Goal: Task Accomplishment & Management: Use online tool/utility

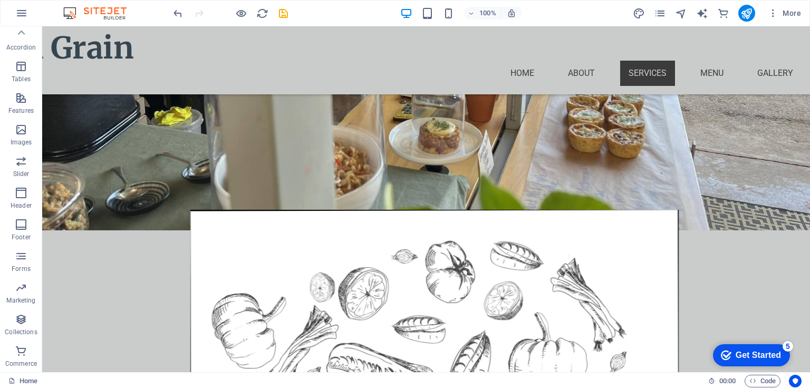
scroll to position [827, 0]
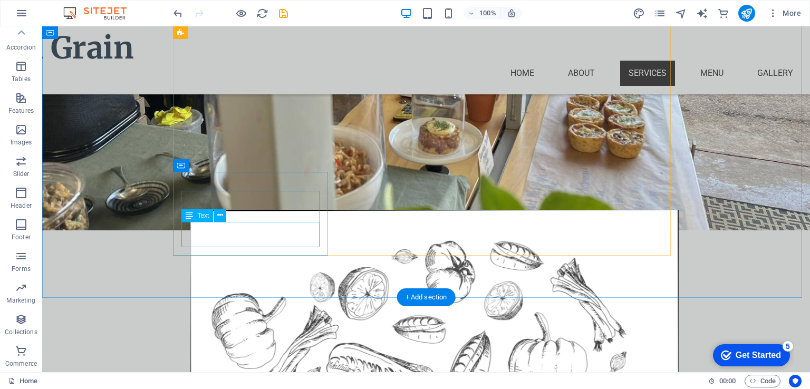
drag, startPoint x: 251, startPoint y: 238, endPoint x: 59, endPoint y: 238, distance: 192.0
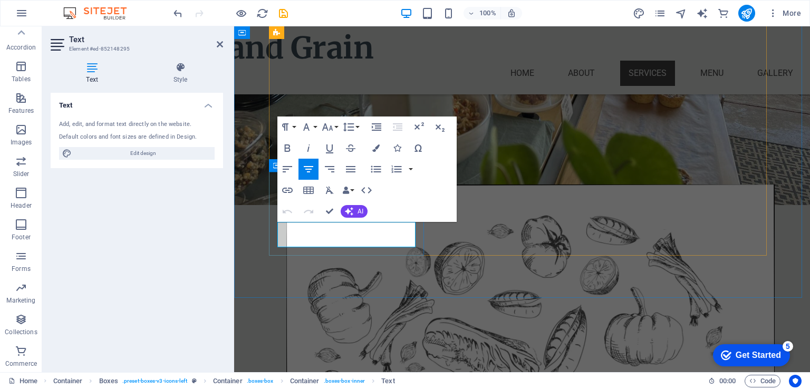
drag, startPoint x: 385, startPoint y: 239, endPoint x: 275, endPoint y: 228, distance: 109.7
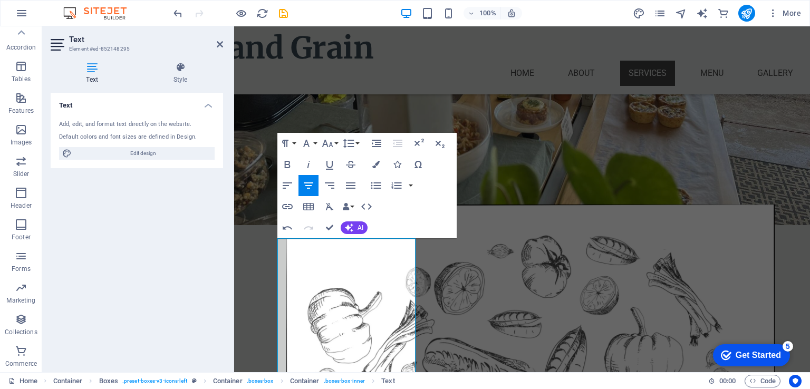
scroll to position [810, 0]
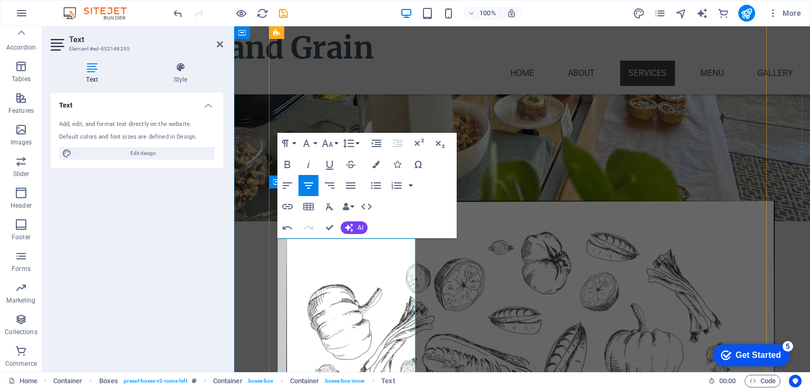
drag, startPoint x: 295, startPoint y: 244, endPoint x: 347, endPoint y: 243, distance: 51.7
click at [382, 161] on button "Colors" at bounding box center [376, 164] width 20 height 21
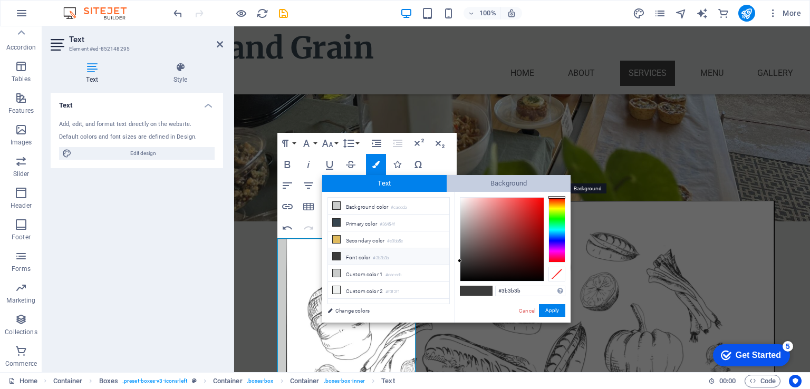
click at [486, 181] on span "Background" at bounding box center [509, 183] width 124 height 17
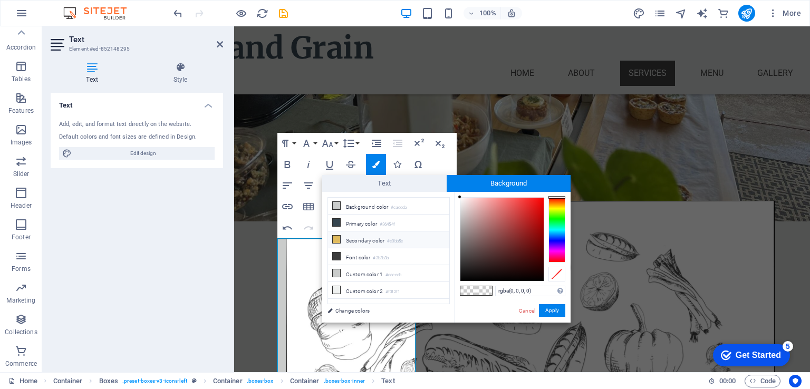
click at [366, 239] on li "Secondary color #e0bb5e" at bounding box center [388, 240] width 121 height 17
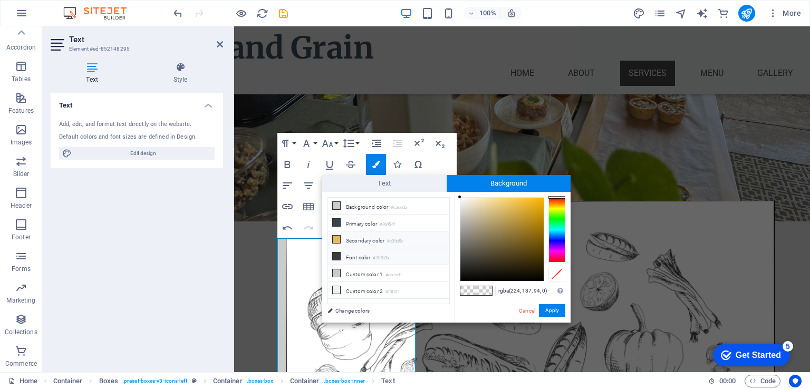
click at [353, 253] on li "Font color #3b3b3b" at bounding box center [388, 256] width 121 height 17
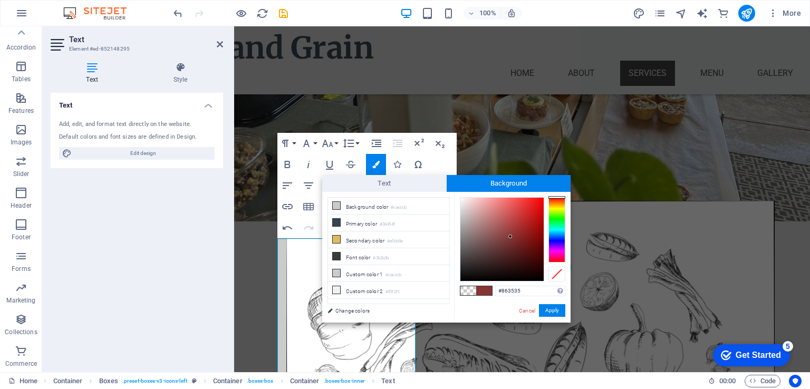
click at [511, 237] on div at bounding box center [501, 239] width 83 height 83
click at [378, 224] on li "Primary color #36454f" at bounding box center [388, 223] width 121 height 17
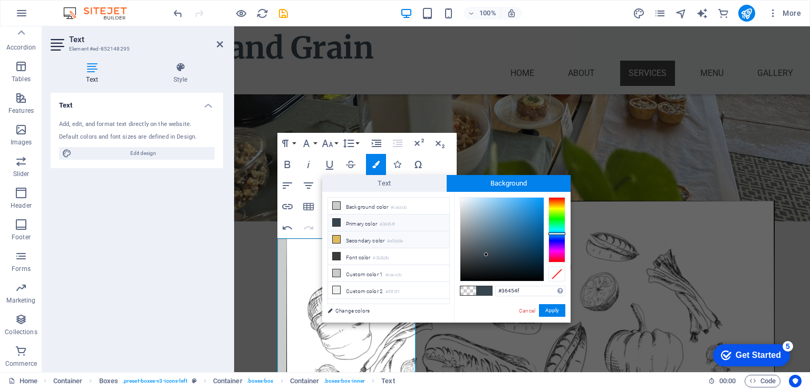
click at [371, 239] on li "Secondary color #e0bb5e" at bounding box center [388, 240] width 121 height 17
type input "#e0bb5e"
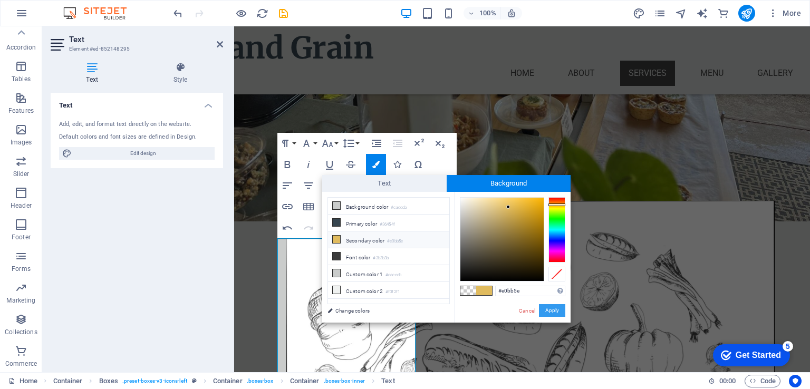
click at [554, 309] on button "Apply" at bounding box center [552, 310] width 26 height 13
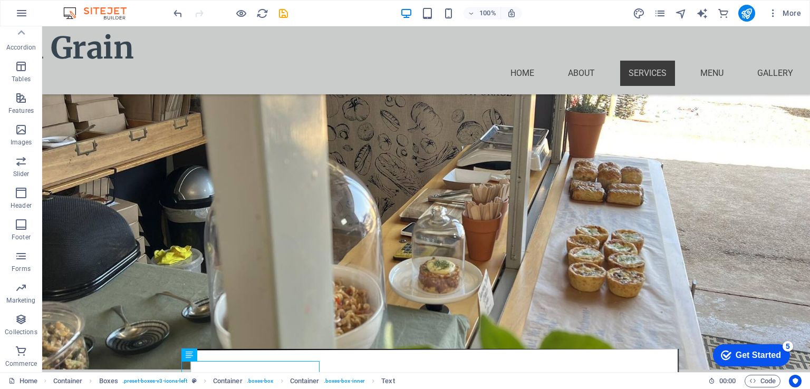
scroll to position [661, 0]
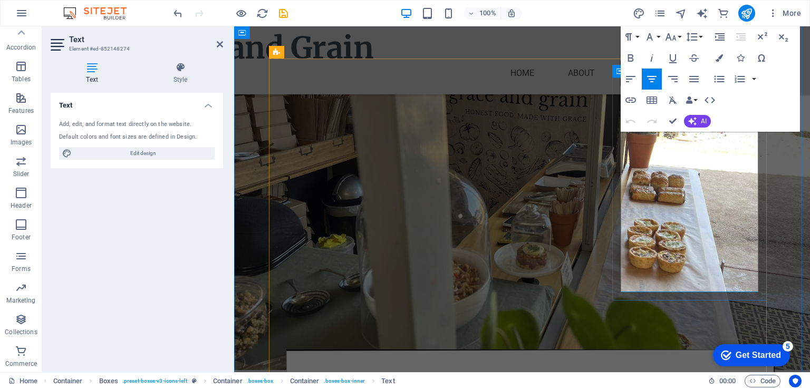
drag, startPoint x: 1006, startPoint y: 122, endPoint x: 630, endPoint y: 155, distance: 378.0
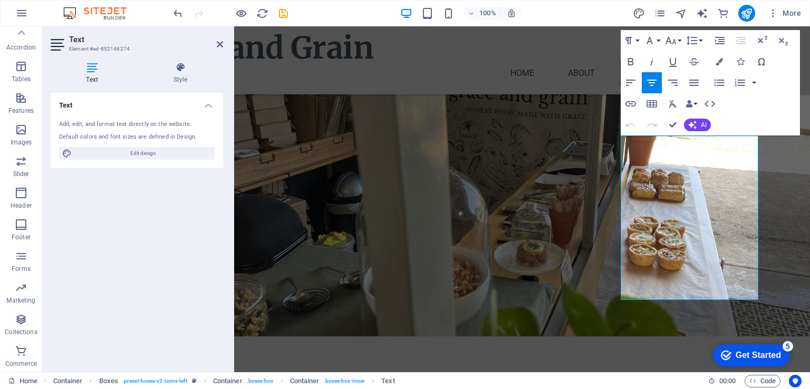
scroll to position [654, 0]
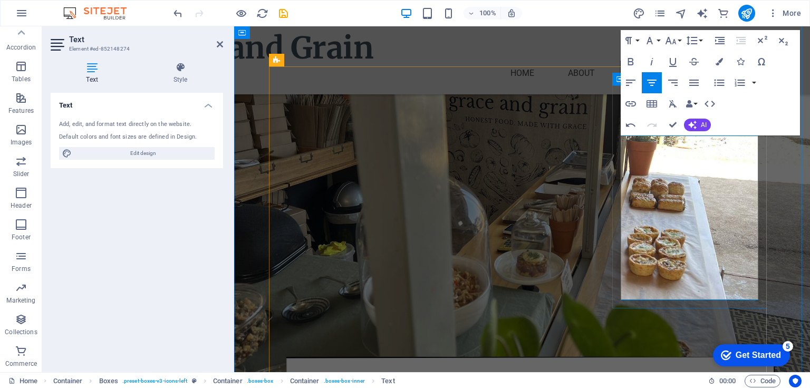
drag, startPoint x: 644, startPoint y: 141, endPoint x: 690, endPoint y: 141, distance: 46.4
click at [720, 64] on icon "button" at bounding box center [719, 61] width 7 height 7
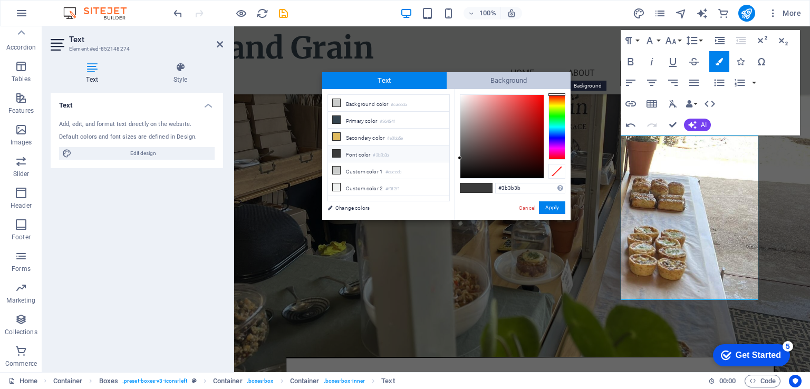
click at [466, 79] on span "Background" at bounding box center [509, 80] width 124 height 17
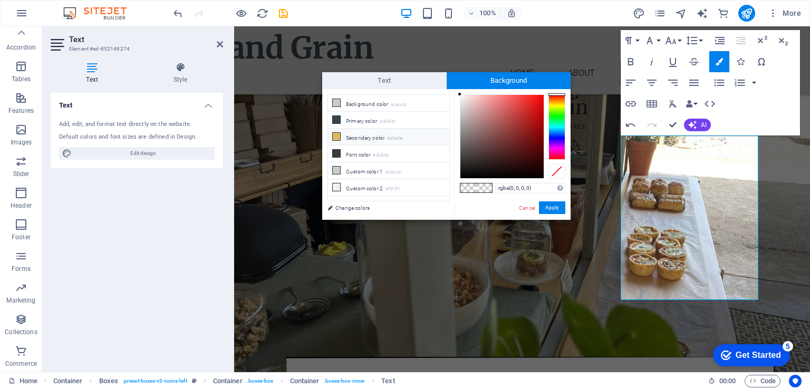
click at [364, 133] on li "Secondary color #e0bb5e" at bounding box center [388, 137] width 121 height 17
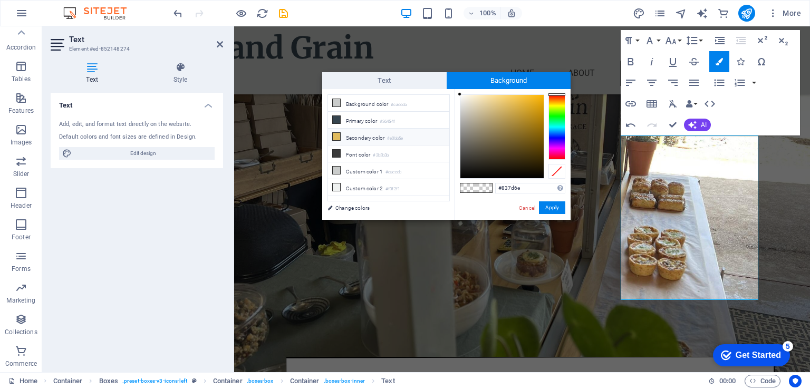
click at [473, 135] on div at bounding box center [501, 136] width 83 height 83
click at [380, 138] on li "Secondary color #e0bb5e" at bounding box center [388, 137] width 121 height 17
type input "#e0bb5e"
click at [550, 205] on button "Apply" at bounding box center [552, 207] width 26 height 13
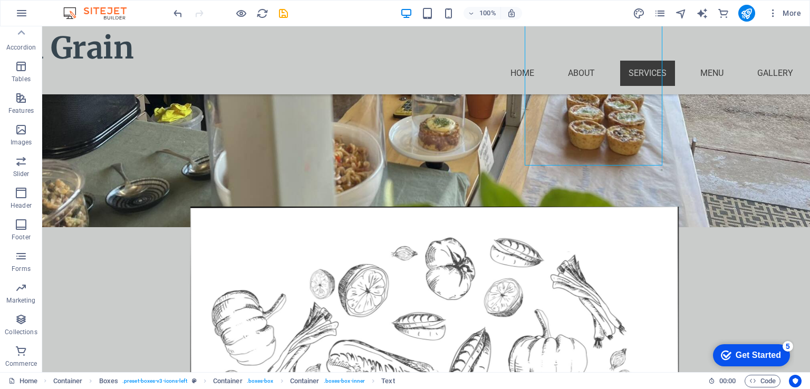
scroll to position [848, 0]
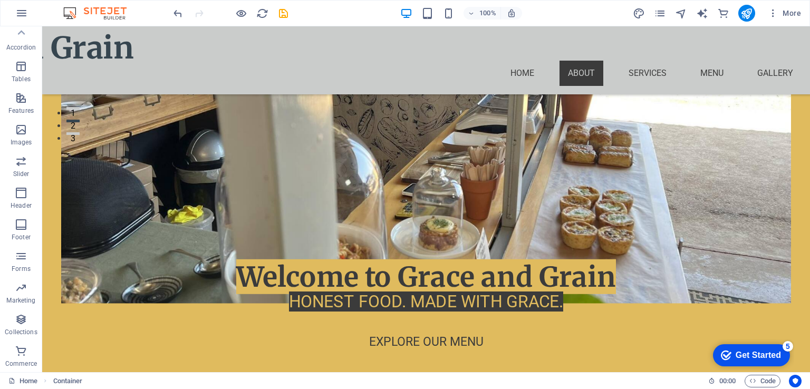
scroll to position [257, 0]
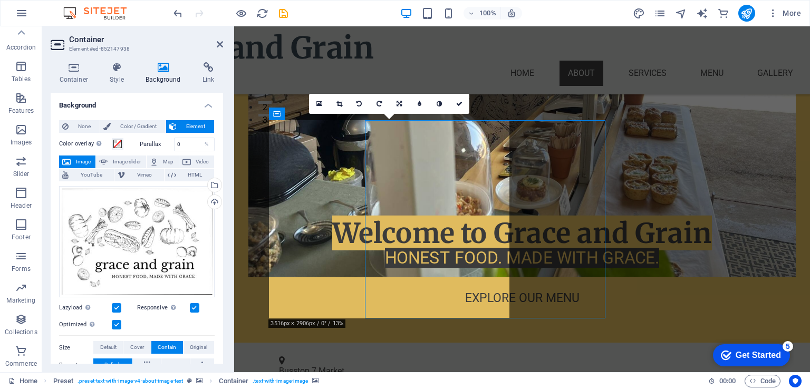
scroll to position [282, 0]
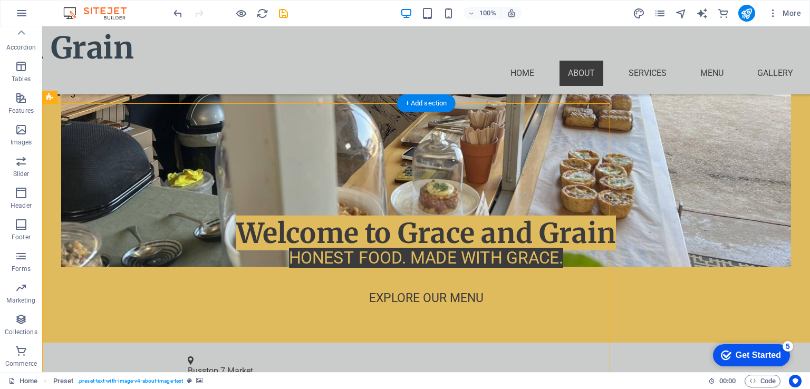
scroll to position [257, 0]
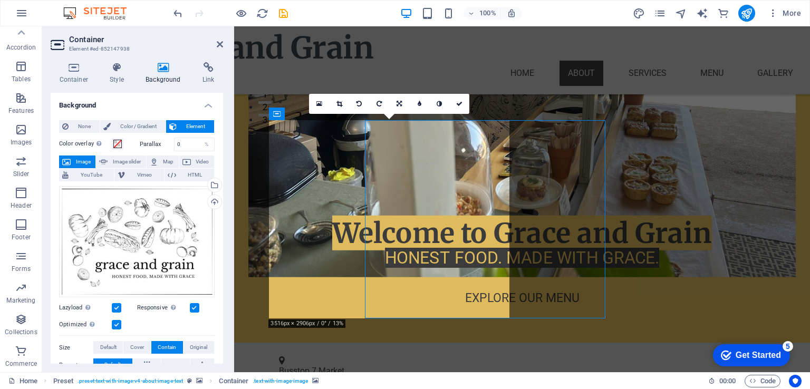
scroll to position [282, 0]
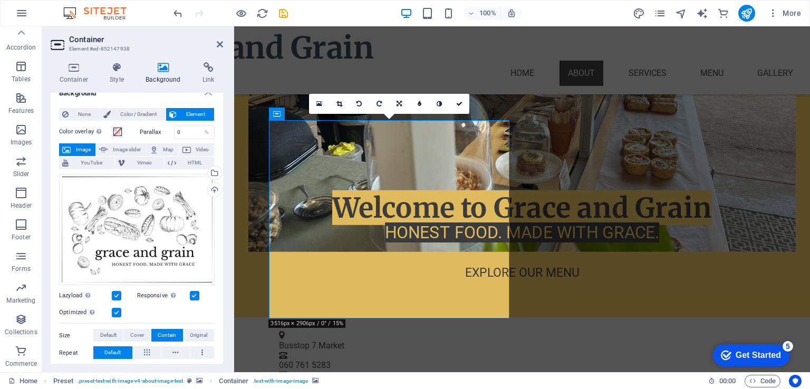
scroll to position [0, 0]
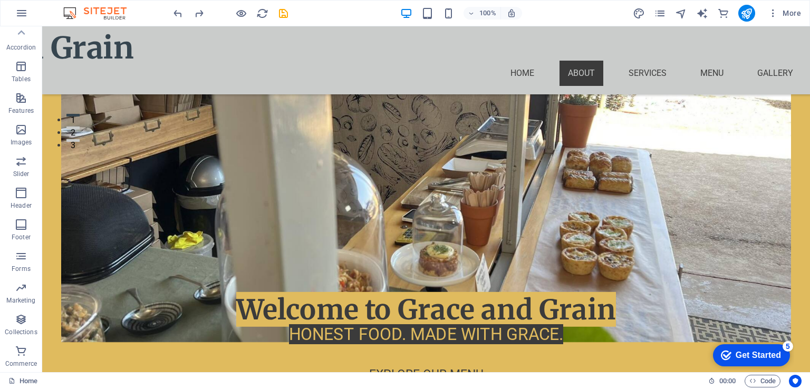
scroll to position [329, 0]
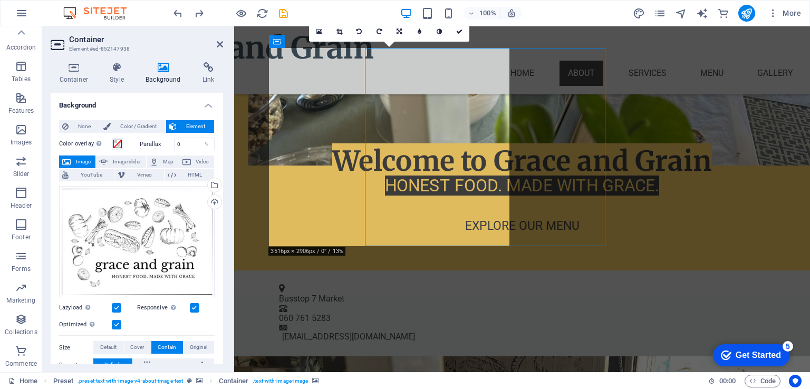
scroll to position [354, 0]
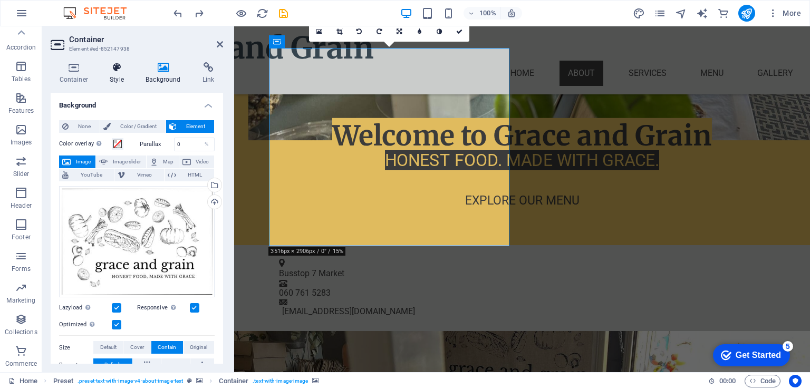
click at [117, 69] on icon at bounding box center [117, 67] width 32 height 11
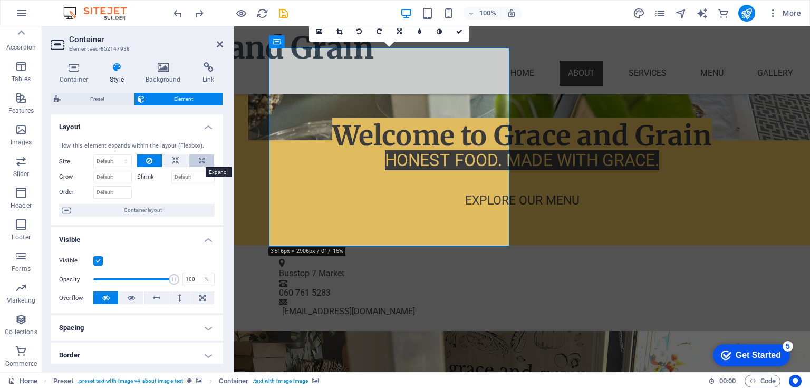
click at [200, 158] on icon at bounding box center [202, 161] width 6 height 13
select select "%"
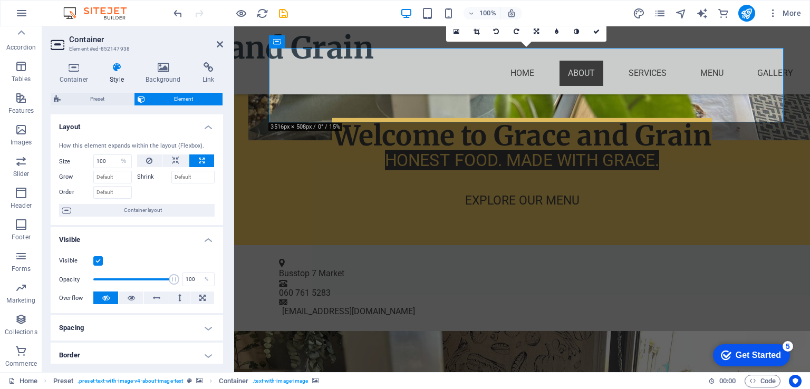
select select "DISABLED_OPTION_VALUE"
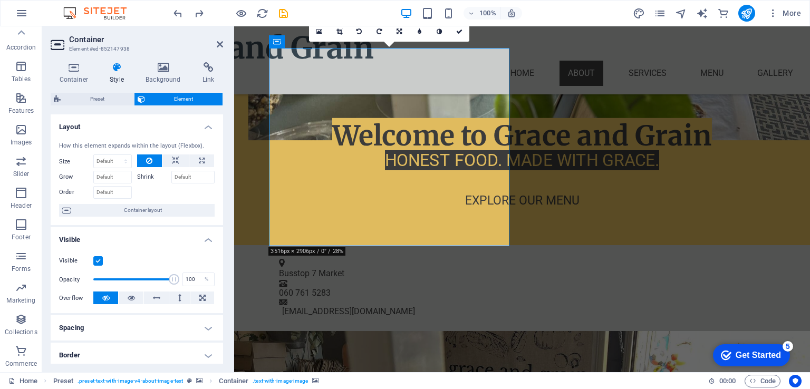
drag, startPoint x: 224, startPoint y: 171, endPoint x: 223, endPoint y: 195, distance: 24.3
click at [223, 195] on div "Container Style Background Link Size Height Default px rem % vh vw Min. height …" at bounding box center [136, 213] width 189 height 319
drag, startPoint x: 223, startPoint y: 195, endPoint x: 223, endPoint y: 224, distance: 28.5
click at [223, 224] on div "Container Style Background Link Size Height Default px rem % vh vw Min. height …" at bounding box center [136, 213] width 189 height 319
drag, startPoint x: 225, startPoint y: 179, endPoint x: 221, endPoint y: 199, distance: 20.4
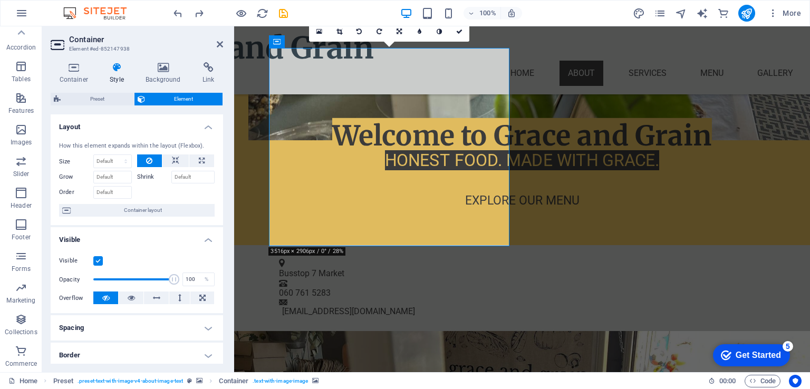
click at [221, 199] on div "Container Style Background Link Size Height Default px rem % vh vw Min. height …" at bounding box center [136, 213] width 189 height 319
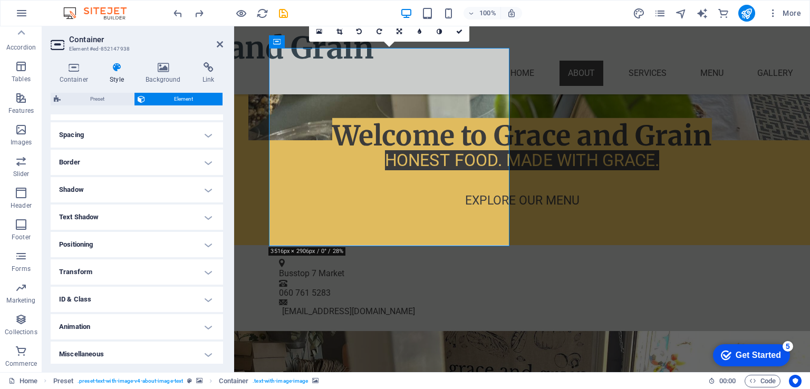
scroll to position [196, 0]
drag, startPoint x: 221, startPoint y: 199, endPoint x: 1, endPoint y: 299, distance: 241.7
click at [204, 271] on h4 "Transform" at bounding box center [137, 268] width 172 height 25
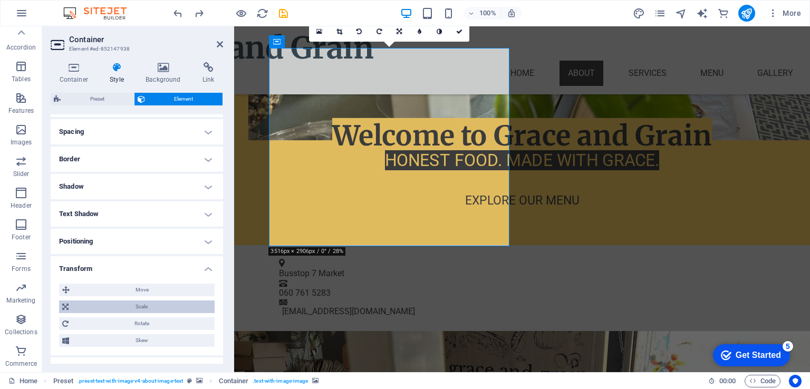
click at [161, 306] on span "Scale" at bounding box center [142, 307] width 140 height 13
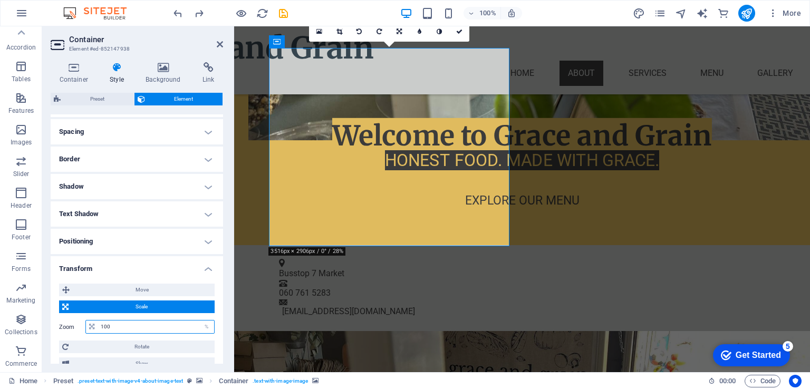
drag, startPoint x: 112, startPoint y: 327, endPoint x: 92, endPoint y: 330, distance: 20.2
click at [92, 330] on div "100 %" at bounding box center [149, 327] width 129 height 14
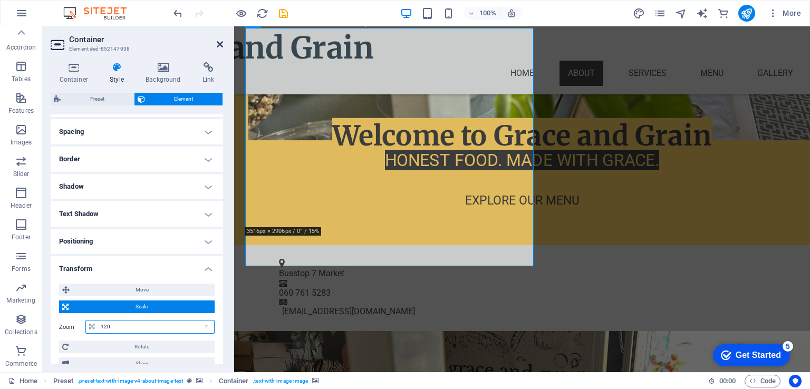
type input "120"
click at [217, 42] on icon at bounding box center [220, 44] width 6 height 8
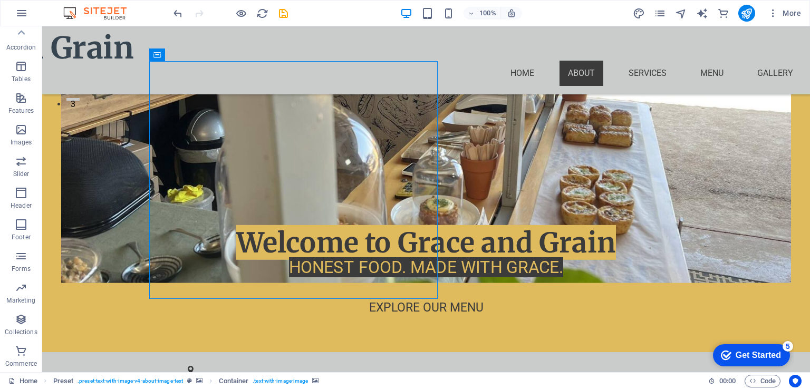
scroll to position [325, 0]
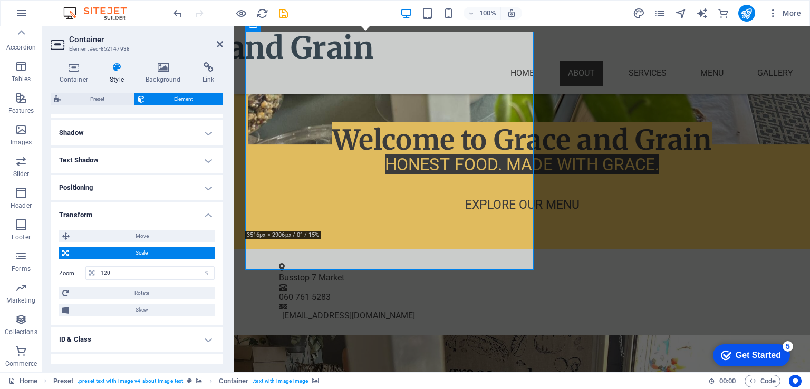
scroll to position [293, 0]
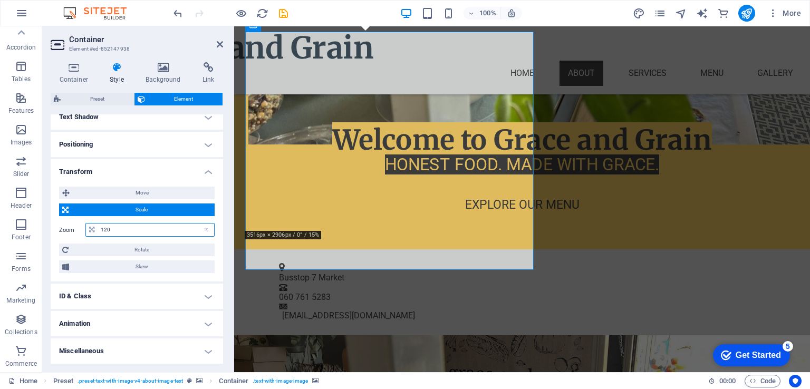
click at [123, 228] on input "120" at bounding box center [156, 230] width 116 height 13
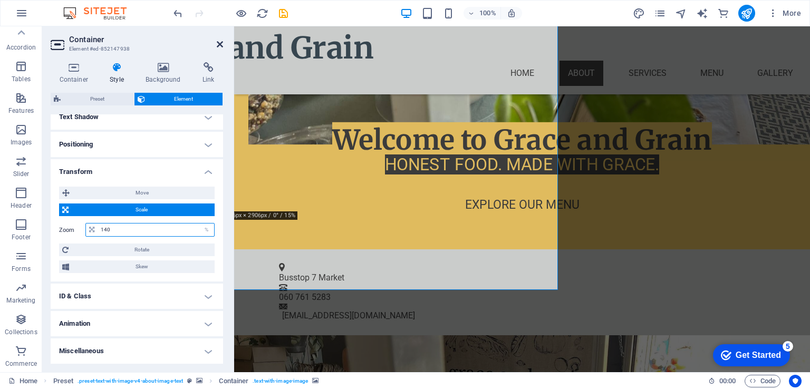
type input "140"
click at [219, 44] on icon at bounding box center [220, 44] width 6 height 8
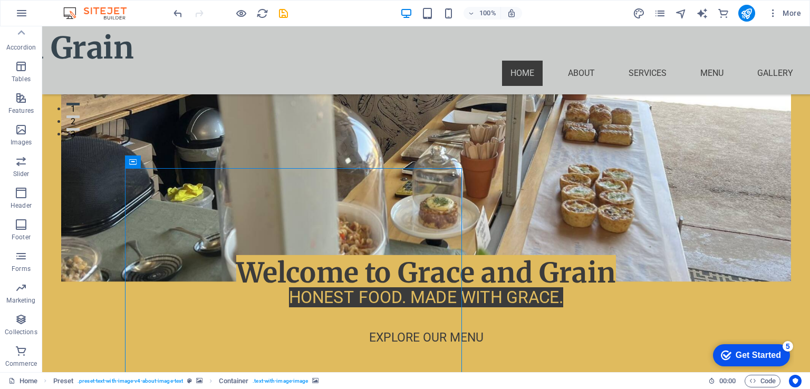
scroll to position [194, 0]
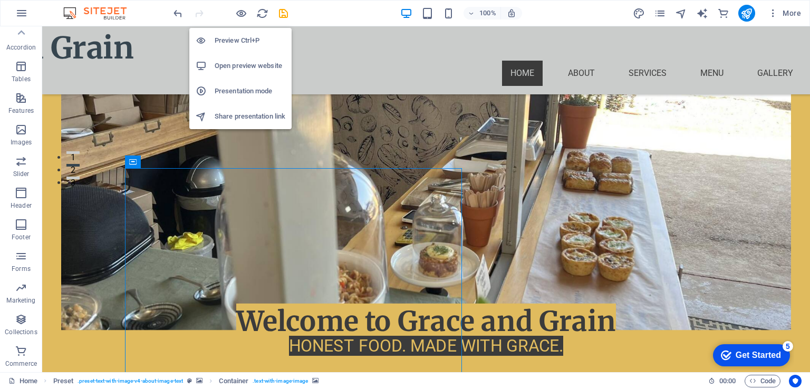
click at [234, 63] on h6 "Open preview website" at bounding box center [250, 66] width 71 height 13
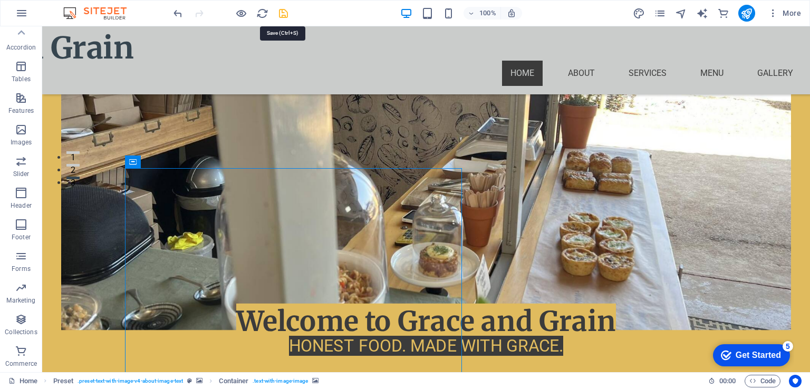
click at [283, 11] on icon "save" at bounding box center [283, 13] width 12 height 12
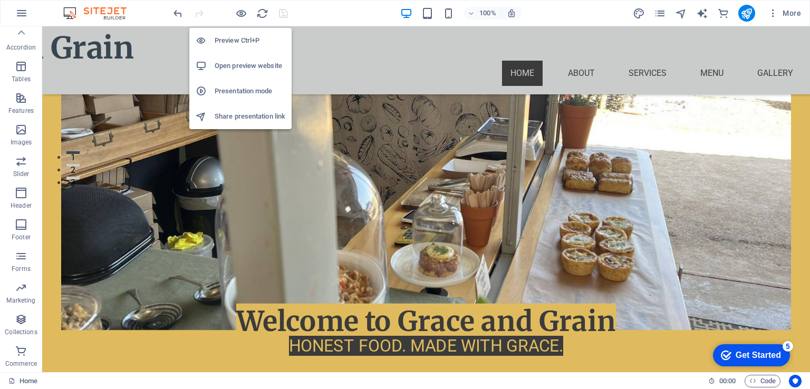
click at [232, 68] on h6 "Open preview website" at bounding box center [250, 66] width 71 height 13
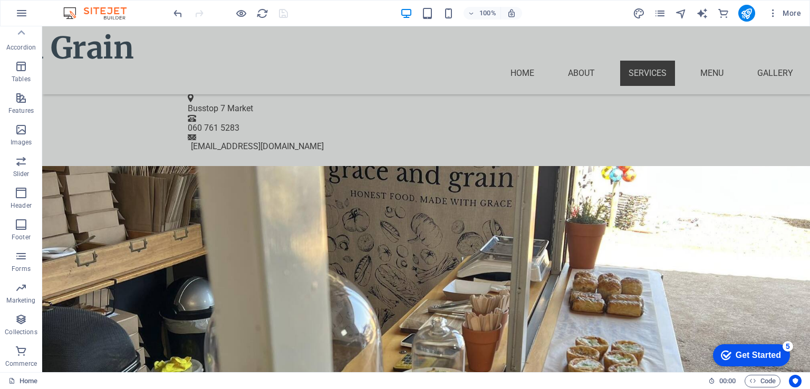
scroll to position [646, 0]
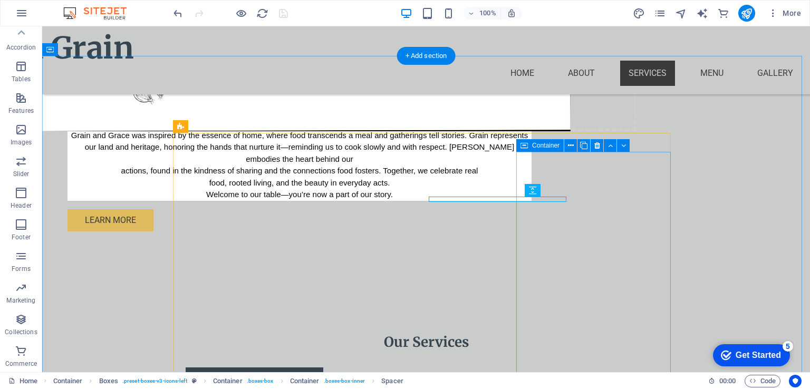
scroll to position [587, 0]
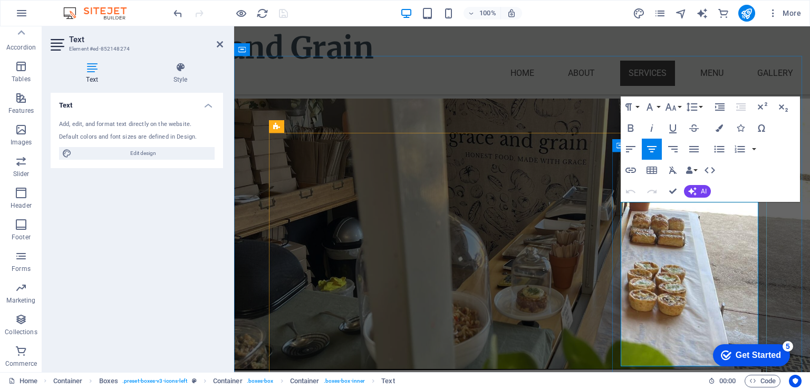
drag, startPoint x: 640, startPoint y: 209, endPoint x: 690, endPoint y: 207, distance: 49.7
click at [720, 127] on icon "button" at bounding box center [719, 127] width 7 height 7
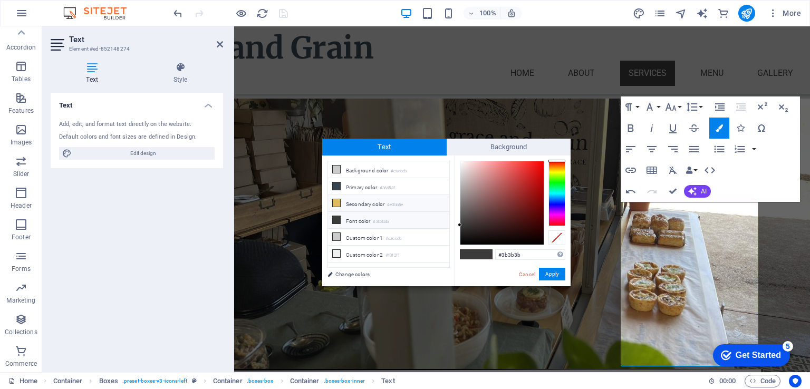
click at [371, 203] on li "Secondary color #e0bb5e" at bounding box center [388, 203] width 121 height 17
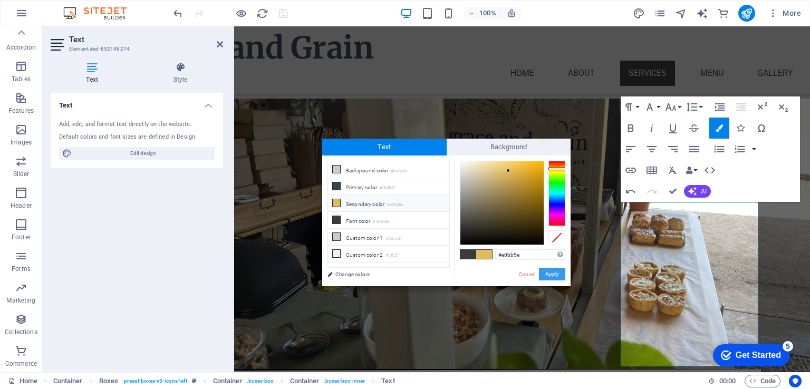
click at [555, 274] on button "Apply" at bounding box center [552, 274] width 26 height 13
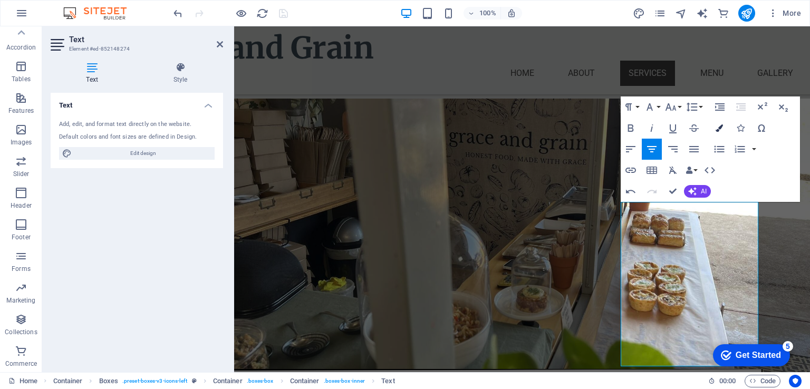
click at [722, 124] on icon "button" at bounding box center [719, 127] width 7 height 7
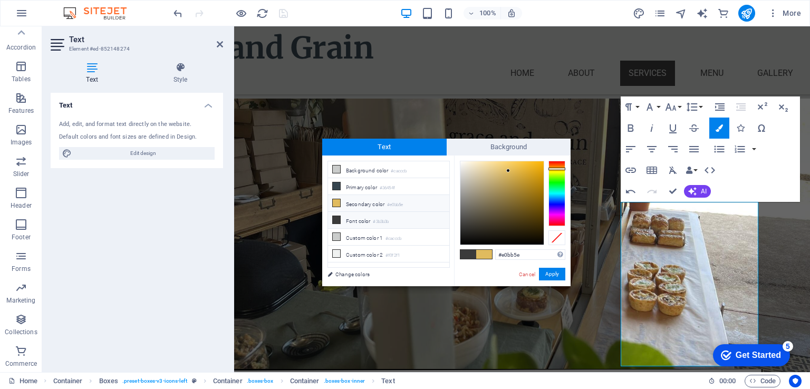
click at [352, 217] on li "Font color #3b3b3b" at bounding box center [388, 220] width 121 height 17
type input "#3b3b3b"
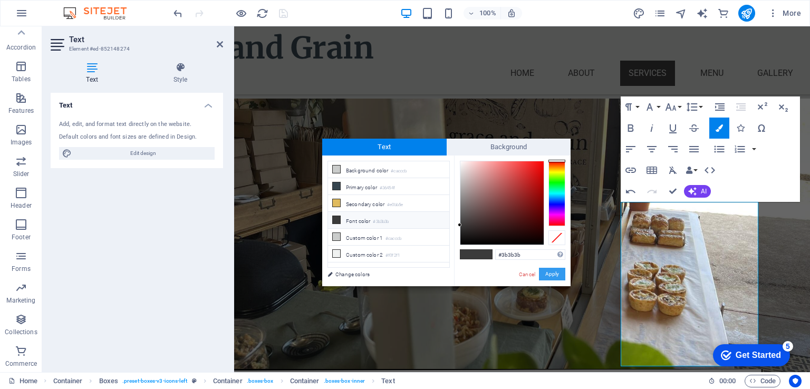
click at [551, 275] on button "Apply" at bounding box center [552, 274] width 26 height 13
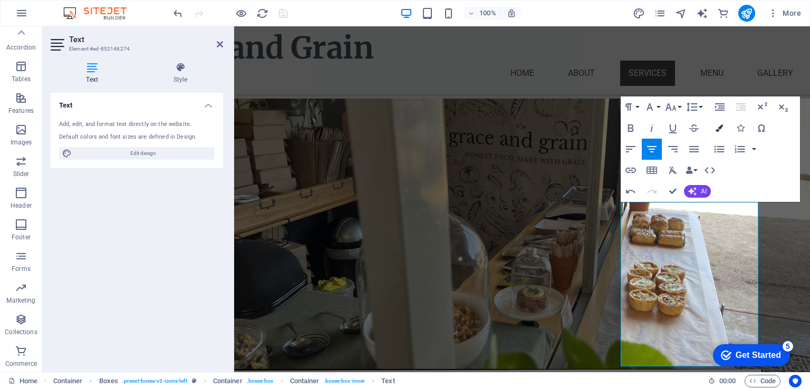
click at [721, 129] on icon "button" at bounding box center [719, 127] width 7 height 7
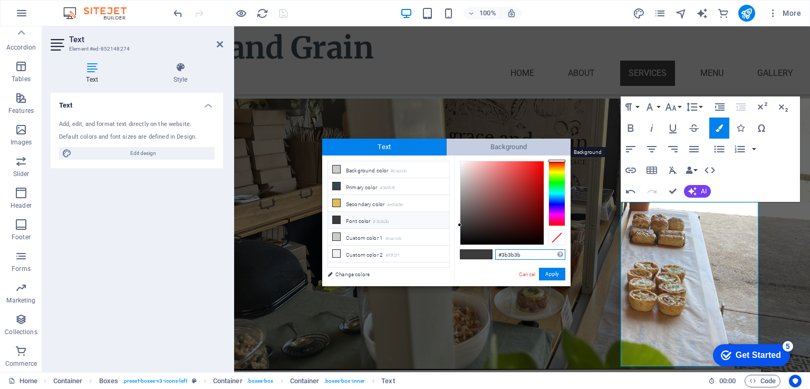
click at [509, 143] on span "Background" at bounding box center [509, 147] width 124 height 17
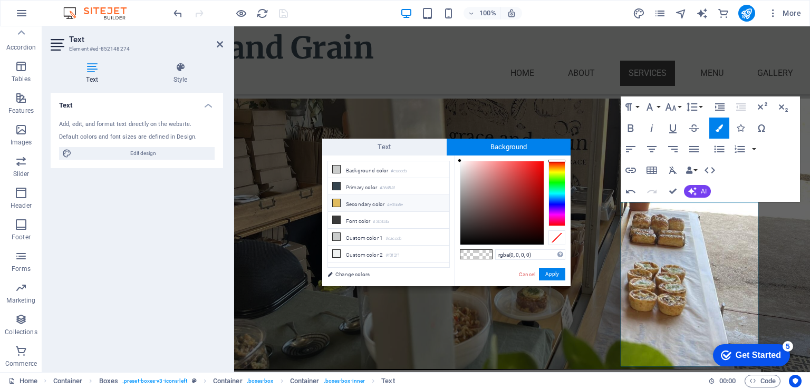
click at [364, 204] on li "Secondary color #e0bb5e" at bounding box center [388, 203] width 121 height 17
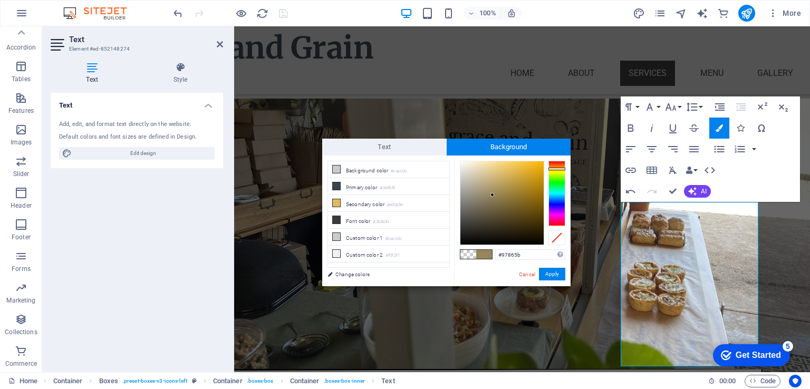
click at [493, 195] on div at bounding box center [501, 202] width 83 height 83
click at [380, 204] on li "Secondary color #e0bb5e" at bounding box center [388, 203] width 121 height 17
type input "#e0bb5e"
click at [551, 273] on button "Apply" at bounding box center [552, 274] width 26 height 13
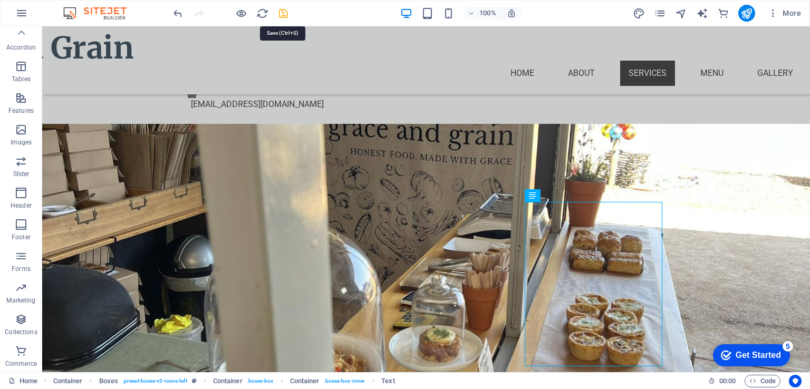
click at [282, 14] on icon "save" at bounding box center [283, 13] width 12 height 12
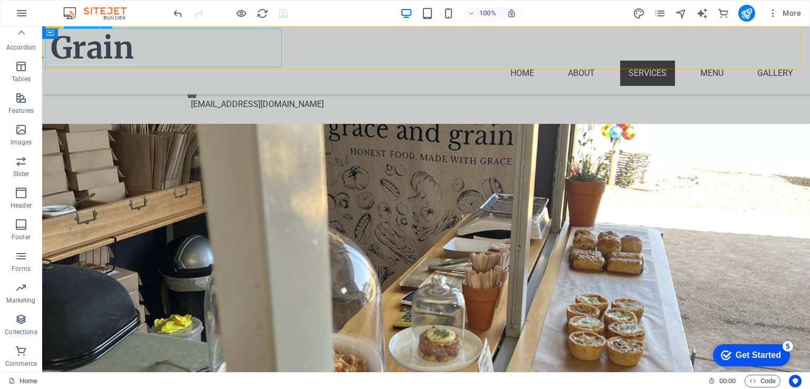
click at [183, 43] on div "Grace and Grain" at bounding box center [460, 47] width 1127 height 39
select select "px"
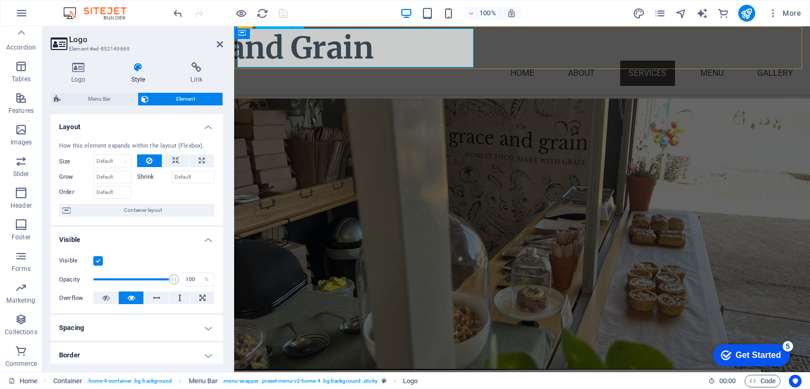
click at [471, 52] on div "Grace and Grain" at bounding box center [556, 47] width 839 height 39
click at [416, 43] on div "Grace and Grain" at bounding box center [556, 47] width 839 height 39
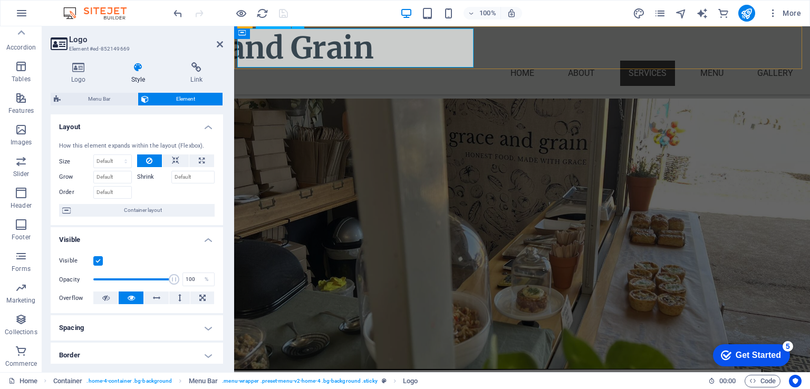
click at [416, 43] on div "Grace and Grain" at bounding box center [556, 47] width 839 height 39
click at [76, 73] on h4 "Logo" at bounding box center [81, 73] width 60 height 22
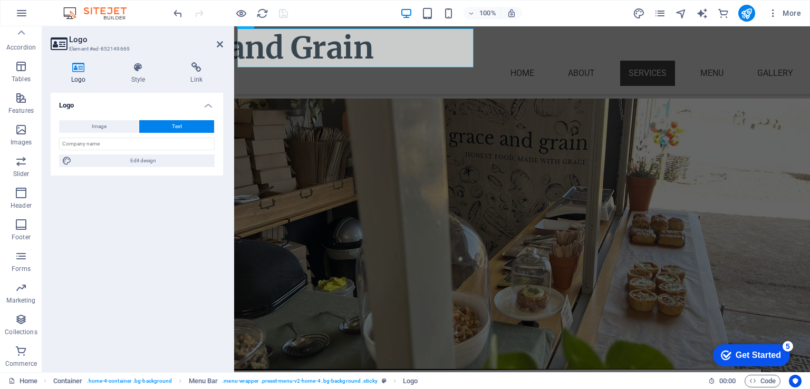
click at [174, 124] on span "Text" at bounding box center [177, 126] width 10 height 13
click at [349, 43] on div "Grace and Grain" at bounding box center [556, 47] width 839 height 39
click at [217, 41] on icon at bounding box center [220, 44] width 6 height 8
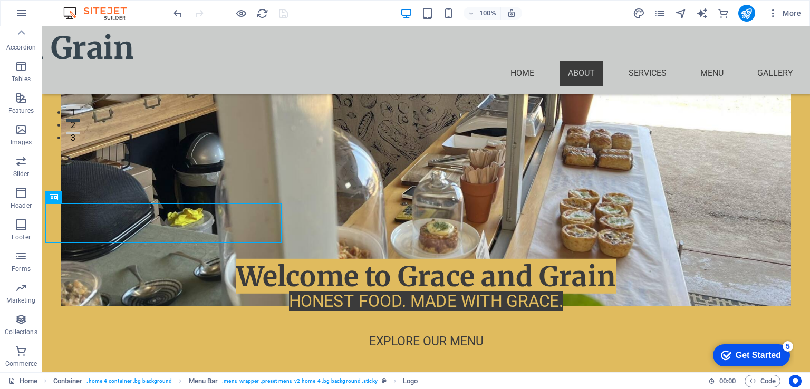
scroll to position [247, 0]
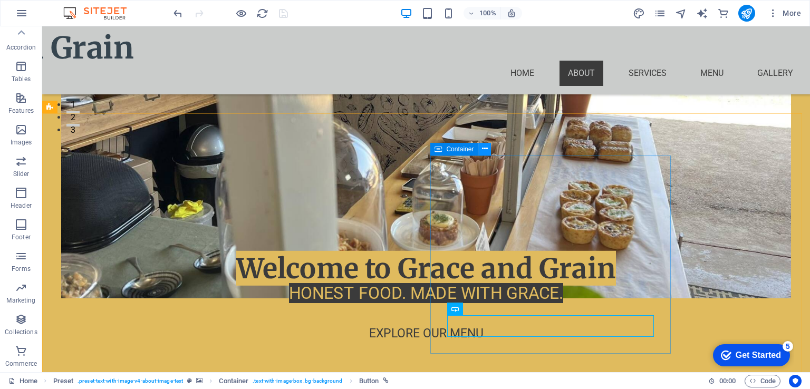
click at [485, 150] on icon at bounding box center [485, 148] width 6 height 11
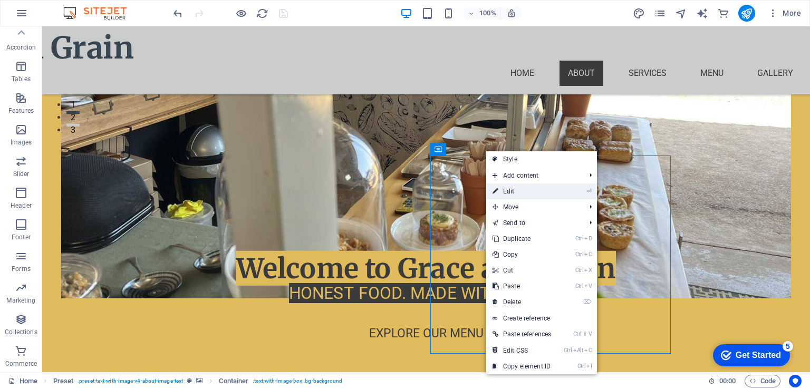
click at [557, 188] on link "⏎ Edit" at bounding box center [521, 192] width 71 height 16
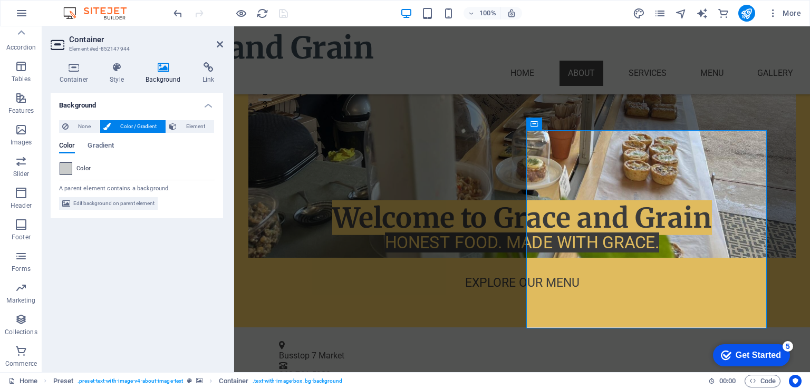
click at [64, 167] on span at bounding box center [66, 169] width 12 height 12
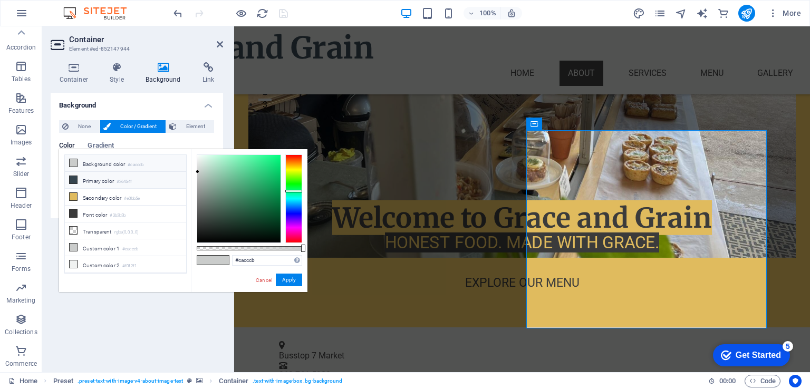
click at [97, 181] on li "Primary color #36454f" at bounding box center [125, 180] width 121 height 17
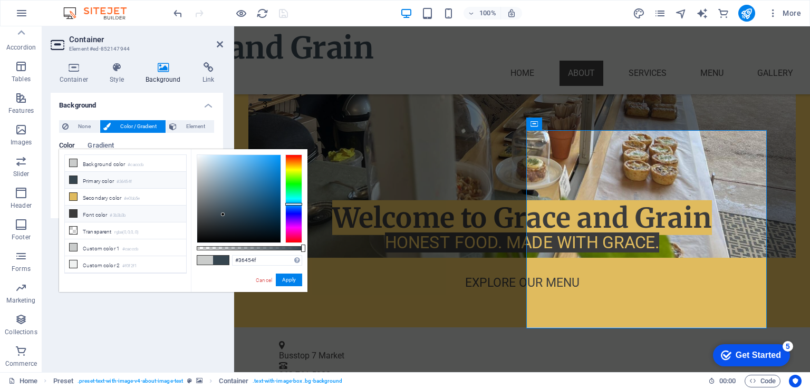
click at [96, 216] on li "Font color #3b3b3b" at bounding box center [125, 214] width 121 height 17
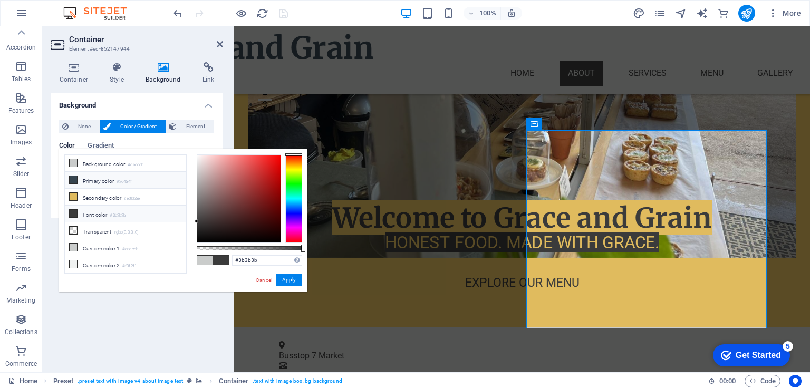
click at [99, 174] on li "Primary color #36454f" at bounding box center [125, 180] width 121 height 17
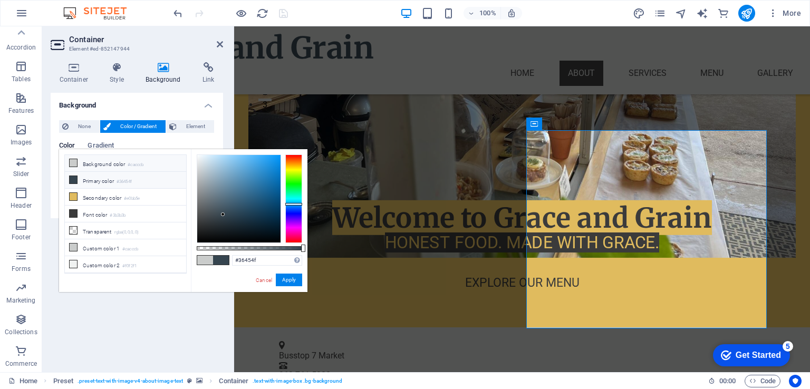
click at [111, 162] on li "Background color #cacccb" at bounding box center [125, 163] width 121 height 17
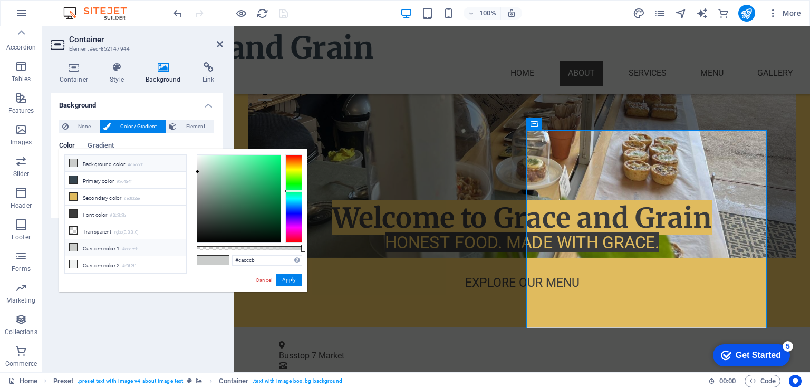
click at [89, 247] on li "Custom color 1 #cacccb" at bounding box center [125, 247] width 121 height 17
click at [90, 263] on li "Custom color 2 #f0f2f1" at bounding box center [125, 264] width 121 height 17
type input "#f0f2f1"
click at [293, 280] on button "Apply" at bounding box center [289, 280] width 26 height 13
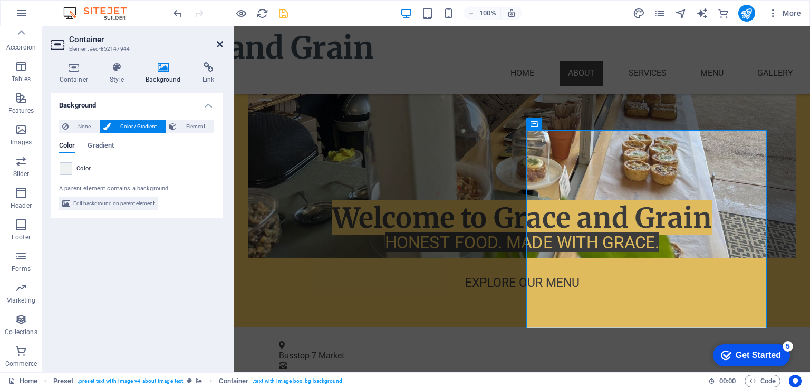
click at [217, 41] on icon at bounding box center [220, 44] width 6 height 8
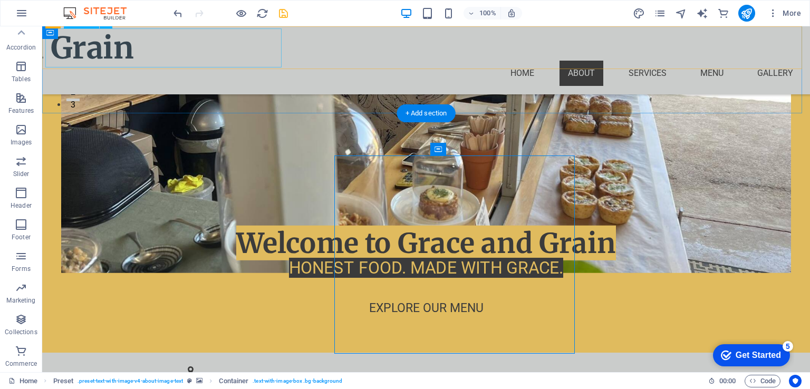
scroll to position [247, 0]
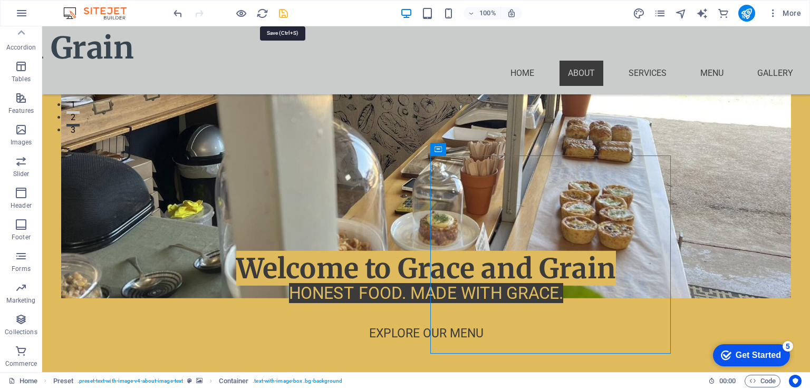
click at [286, 9] on icon "save" at bounding box center [283, 13] width 12 height 12
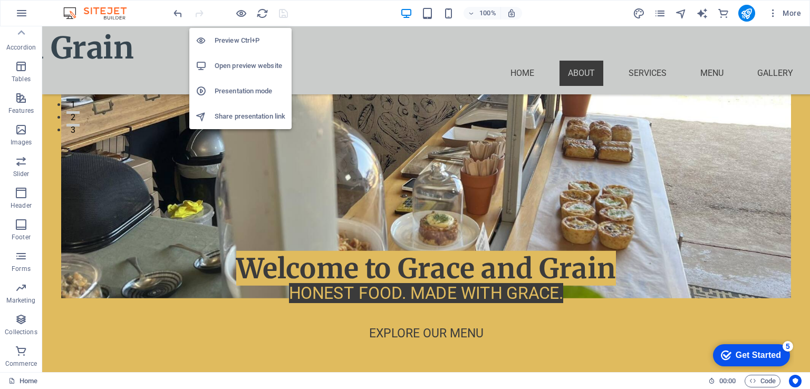
click at [236, 64] on h6 "Open preview website" at bounding box center [250, 66] width 71 height 13
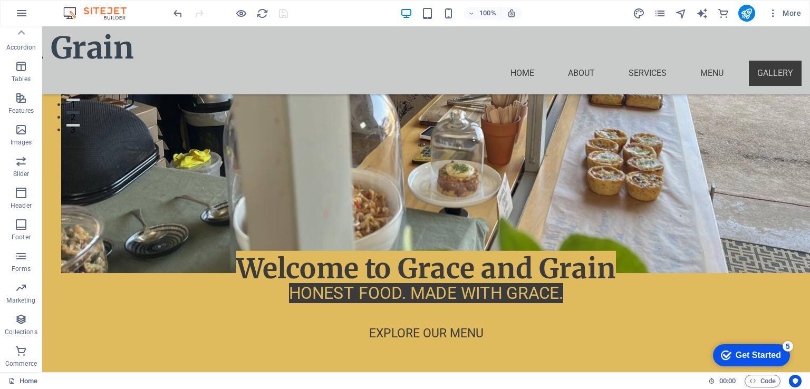
scroll to position [2550, 0]
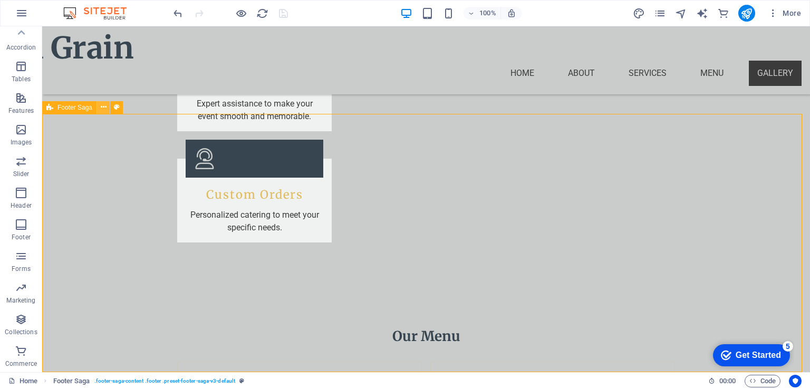
click at [105, 110] on icon at bounding box center [104, 107] width 6 height 11
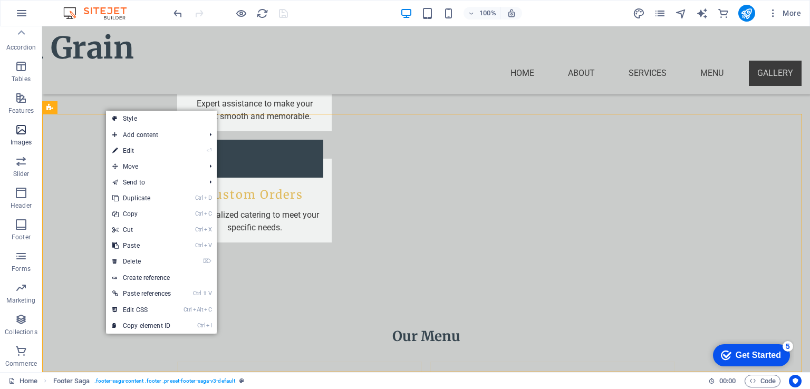
click at [21, 131] on icon "button" at bounding box center [21, 129] width 13 height 13
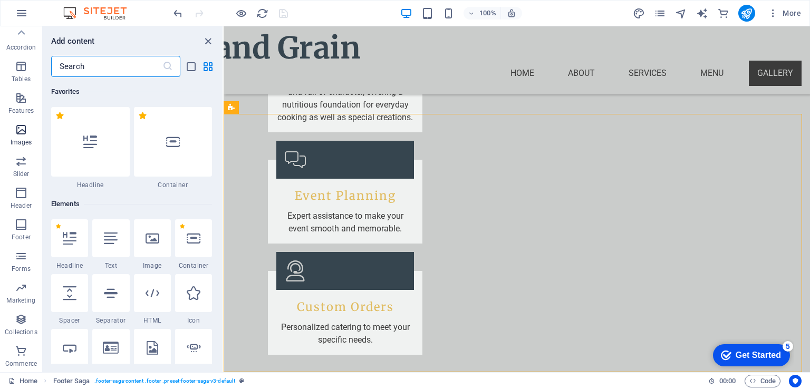
scroll to position [5349, 0]
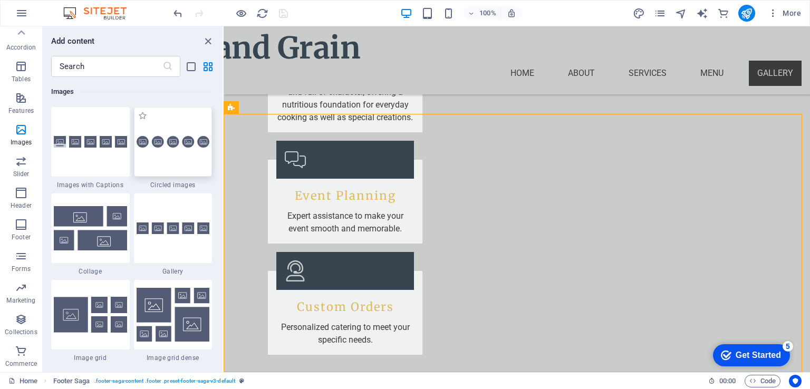
click at [176, 161] on div at bounding box center [173, 142] width 79 height 70
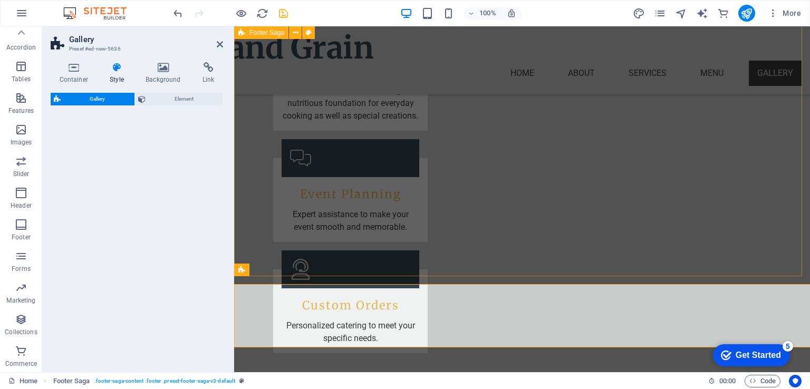
drag, startPoint x: 430, startPoint y: 214, endPoint x: 262, endPoint y: 204, distance: 169.1
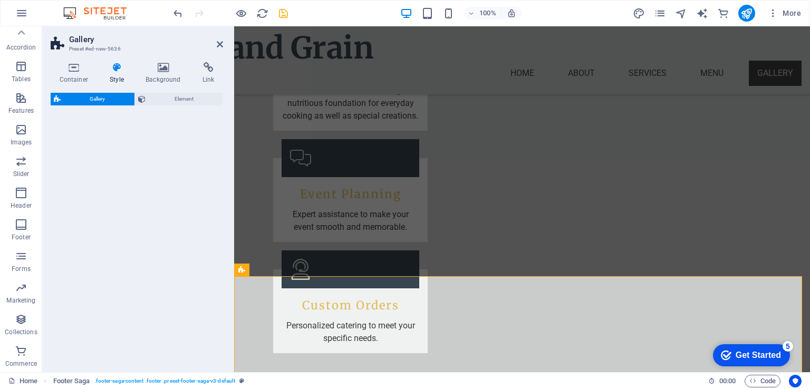
select select "rem"
select select "preset-gallery-v3-circle"
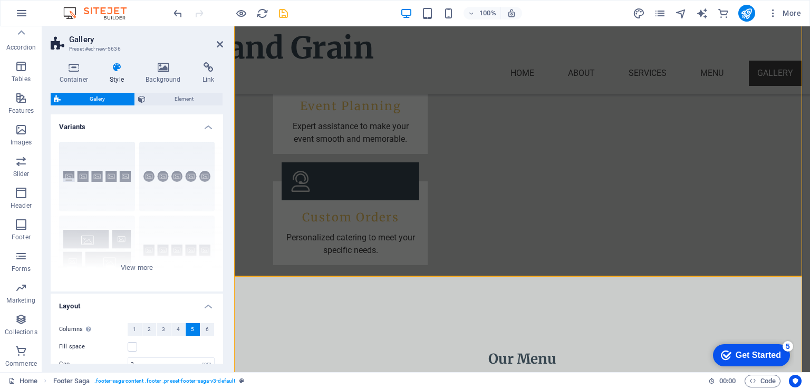
scroll to position [2550, 0]
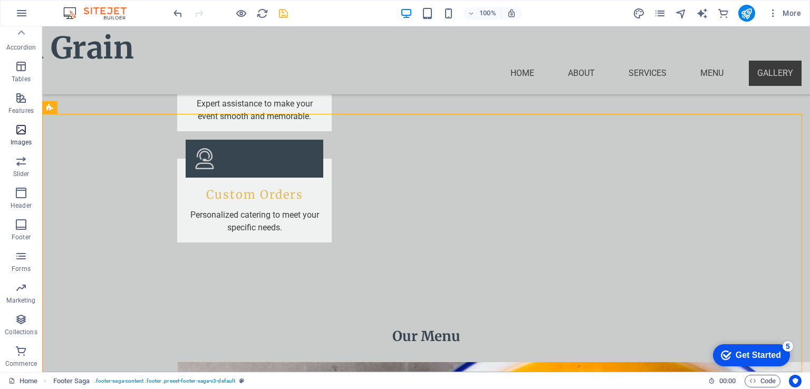
click at [23, 133] on icon "button" at bounding box center [21, 129] width 13 height 13
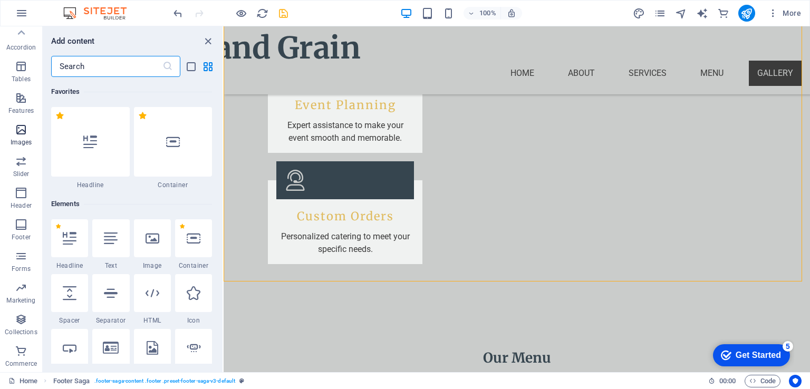
scroll to position [5349, 0]
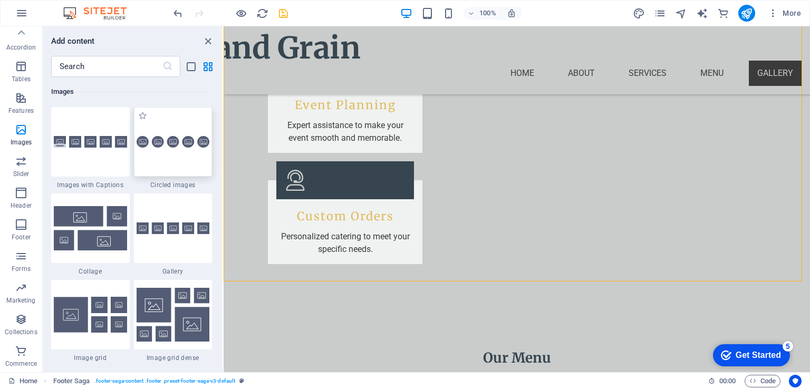
click at [185, 160] on div at bounding box center [173, 142] width 79 height 70
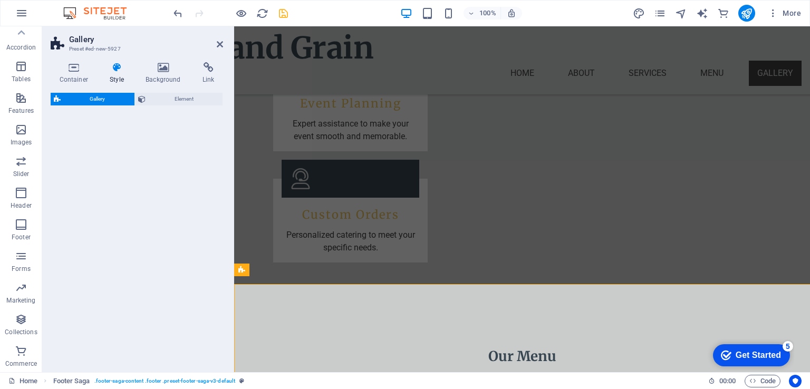
select select "rem"
select select "preset-gallery-v3-circle"
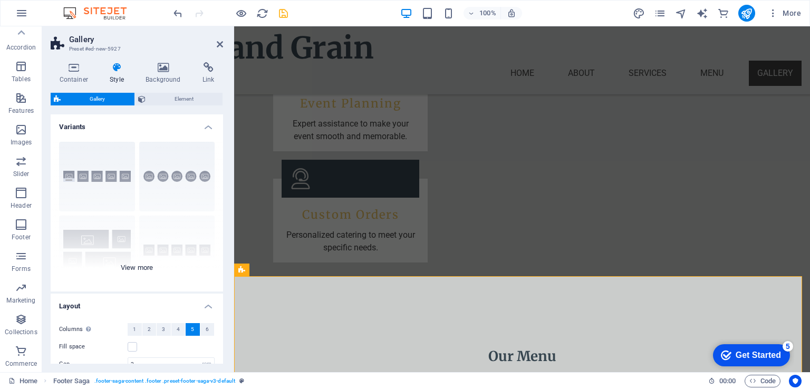
scroll to position [2502, 0]
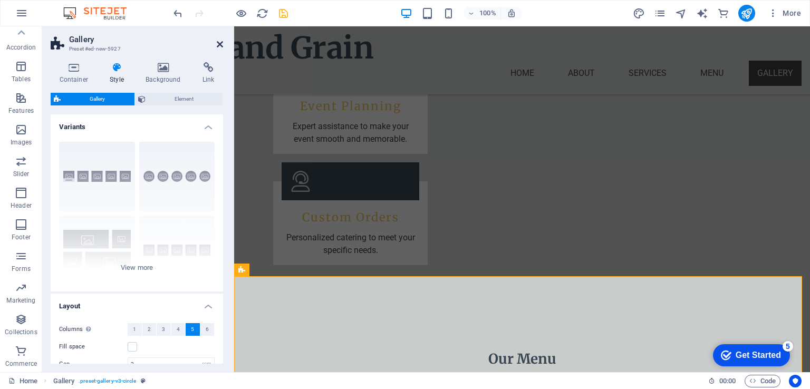
click at [218, 43] on icon at bounding box center [220, 44] width 6 height 8
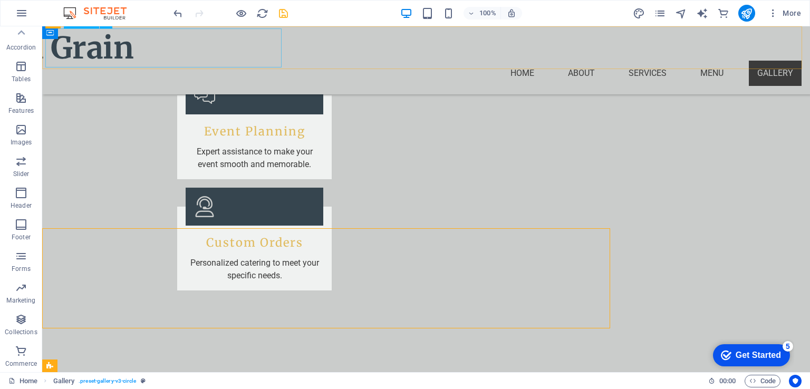
scroll to position [2550, 0]
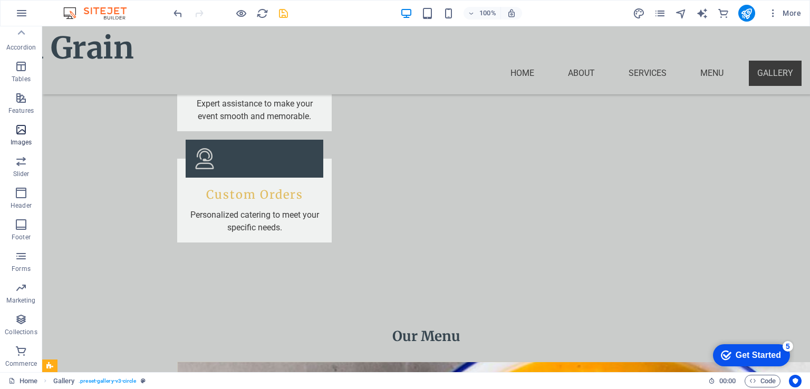
click at [23, 133] on icon "button" at bounding box center [21, 129] width 13 height 13
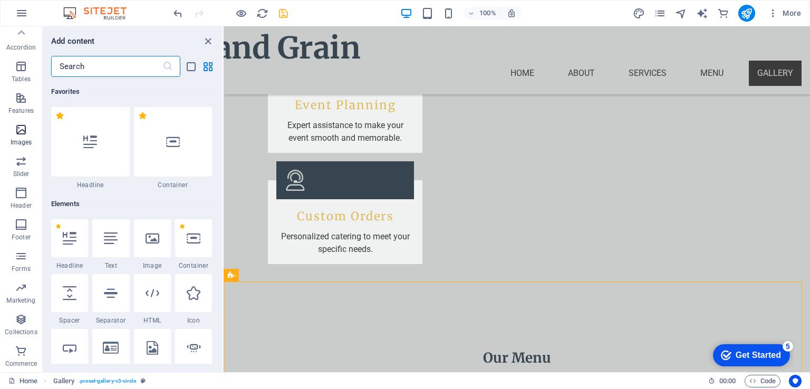
scroll to position [5349, 0]
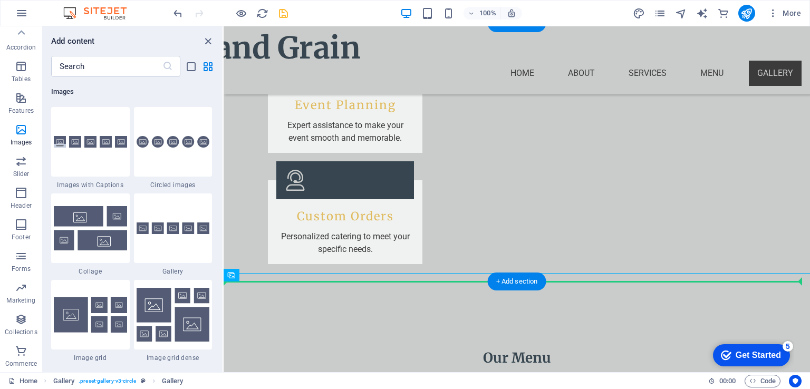
drag, startPoint x: 271, startPoint y: 344, endPoint x: 256, endPoint y: 228, distance: 116.5
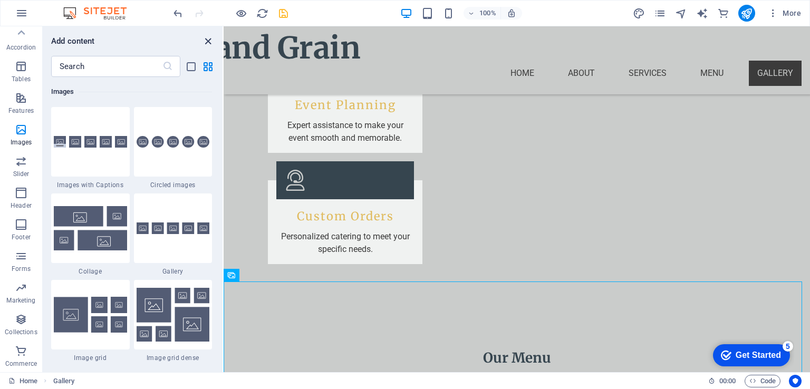
click at [210, 39] on icon "close panel" at bounding box center [208, 41] width 12 height 12
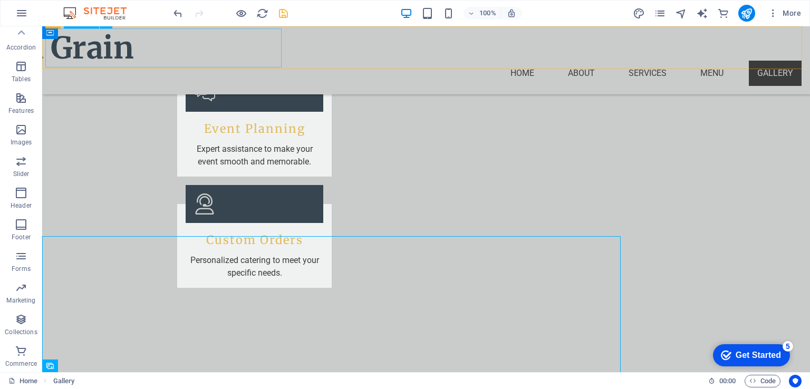
scroll to position [2550, 0]
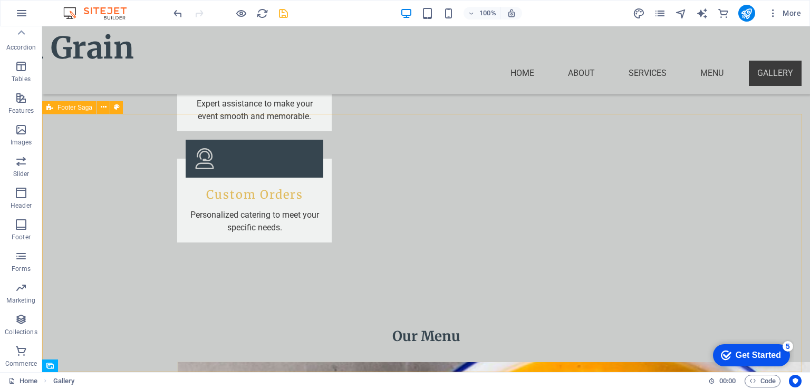
click at [85, 109] on span "Footer Saga" at bounding box center [74, 107] width 35 height 6
click at [102, 109] on icon at bounding box center [104, 107] width 6 height 11
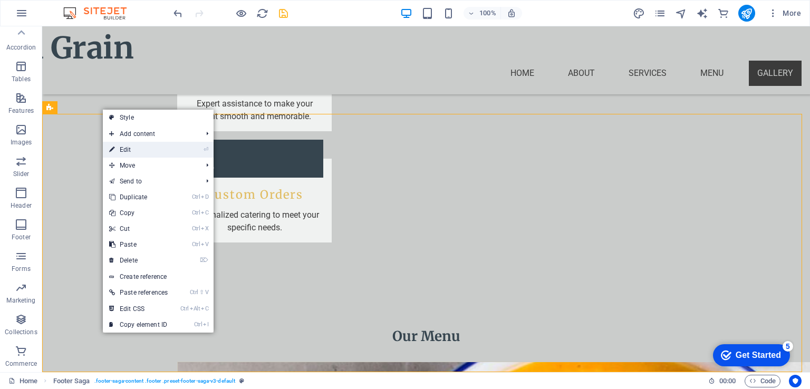
click at [136, 149] on link "⏎ Edit" at bounding box center [138, 150] width 71 height 16
select select "footer"
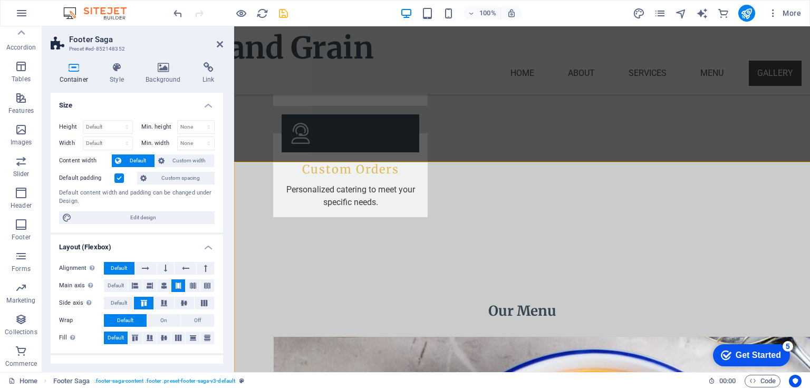
scroll to position [2502, 0]
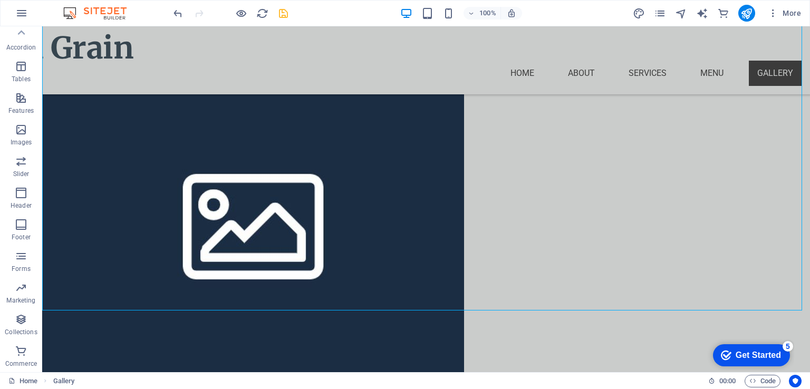
scroll to position [4855, 0]
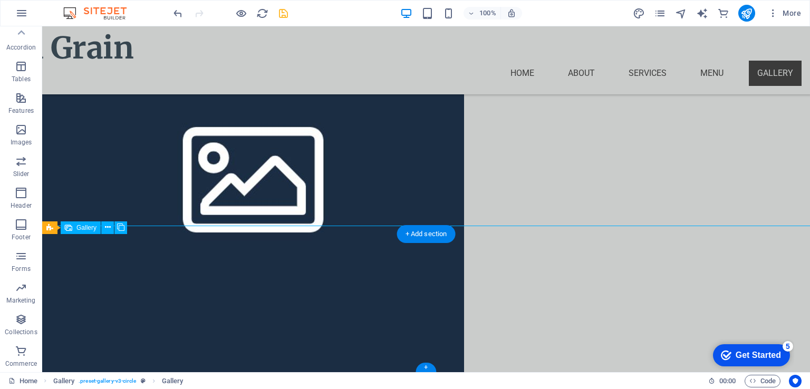
select select "4"
select select "px"
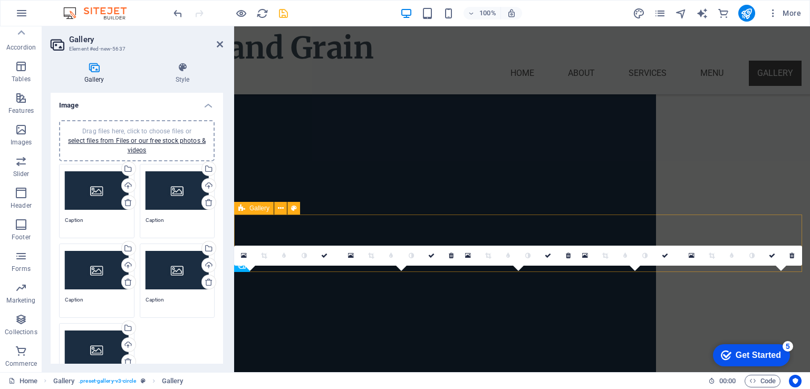
scroll to position [4673, 0]
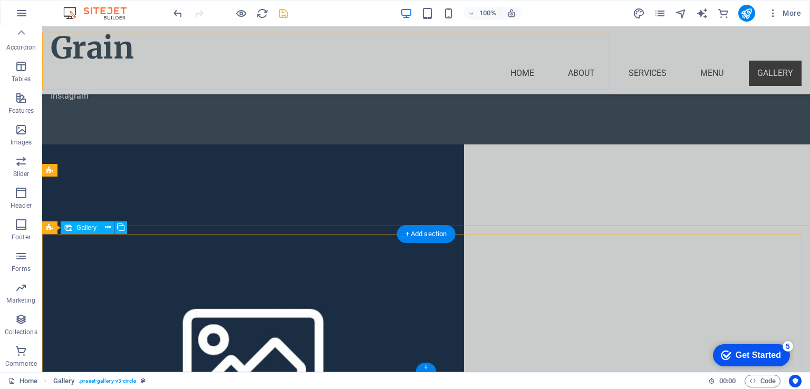
scroll to position [4855, 0]
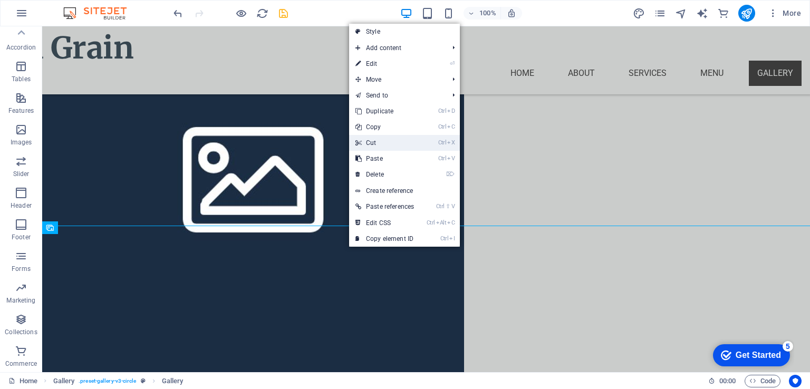
click at [404, 137] on link "Ctrl X Cut" at bounding box center [384, 143] width 71 height 16
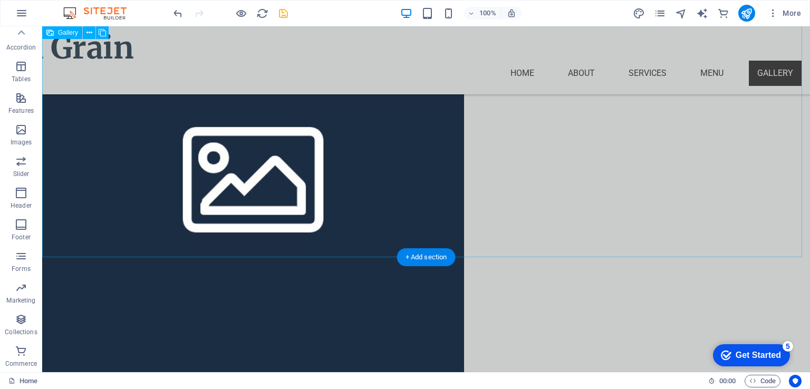
scroll to position [4775, 0]
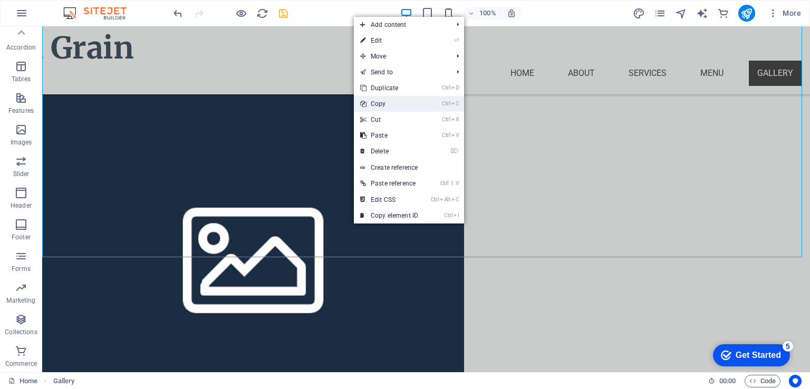
click at [420, 107] on link "Ctrl C Copy" at bounding box center [389, 104] width 71 height 16
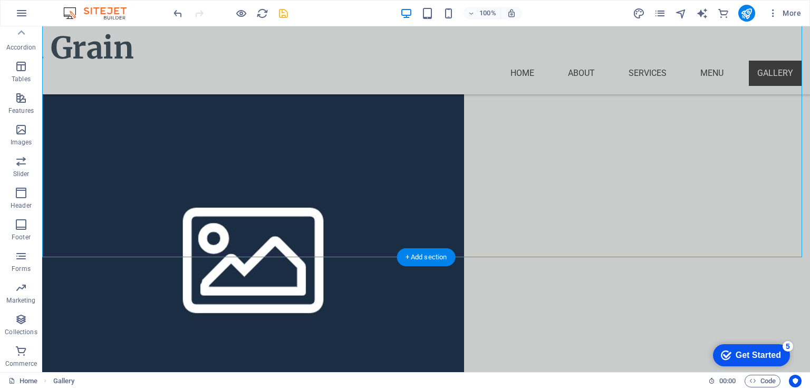
drag, startPoint x: 467, startPoint y: 281, endPoint x: 289, endPoint y: 224, distance: 187.0
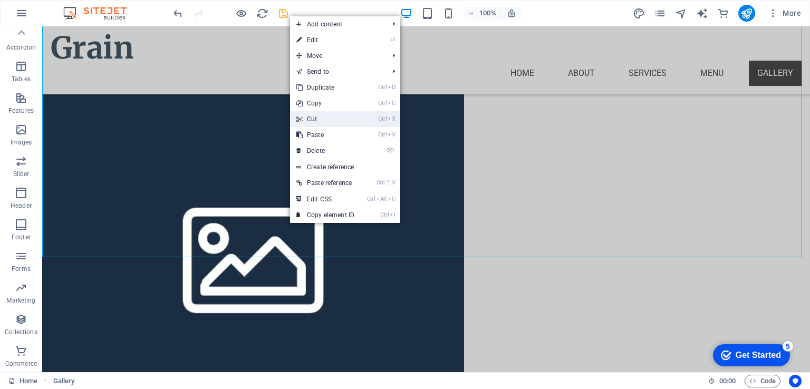
click at [324, 117] on link "Ctrl X Cut" at bounding box center [325, 119] width 71 height 16
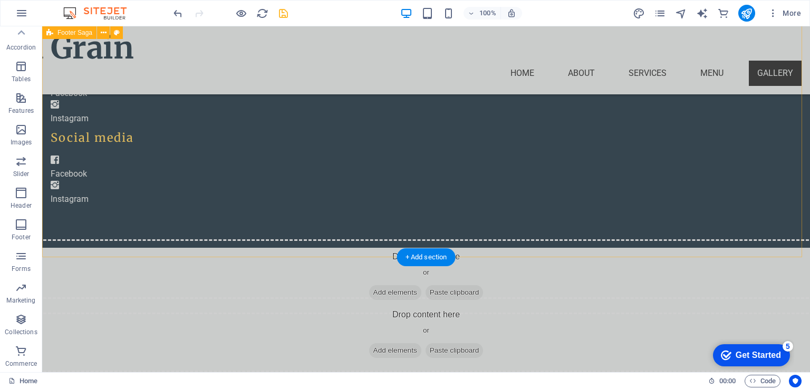
scroll to position [2665, 0]
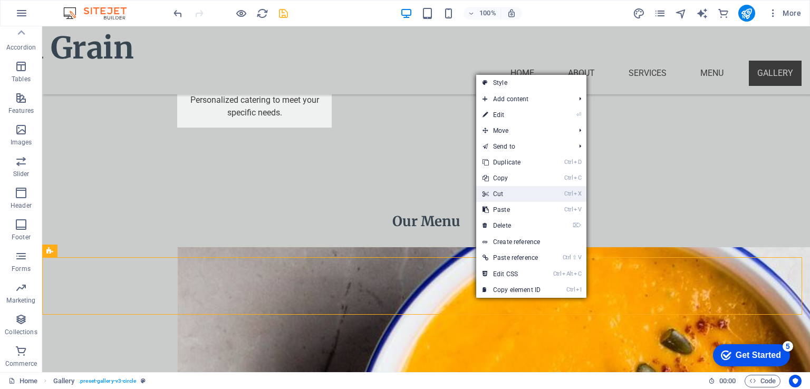
click at [504, 193] on link "Ctrl X Cut" at bounding box center [511, 194] width 71 height 16
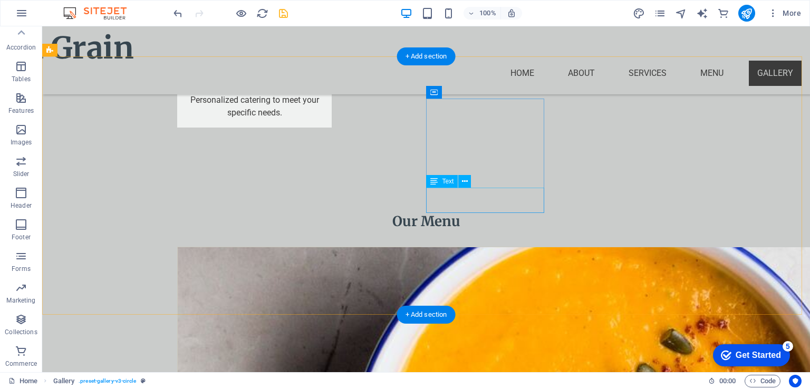
scroll to position [2607, 0]
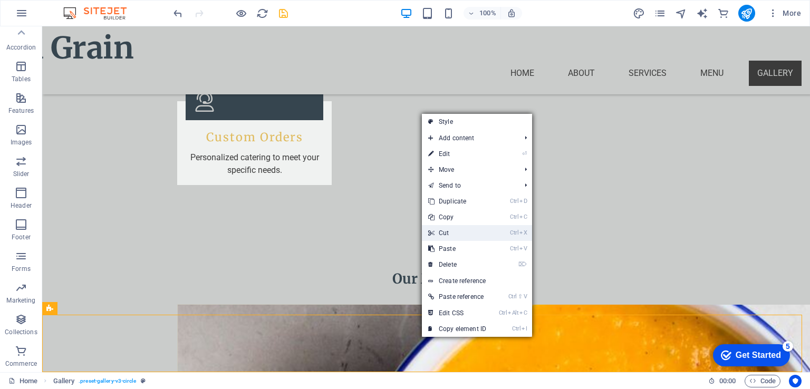
click at [449, 230] on link "Ctrl X Cut" at bounding box center [457, 233] width 71 height 16
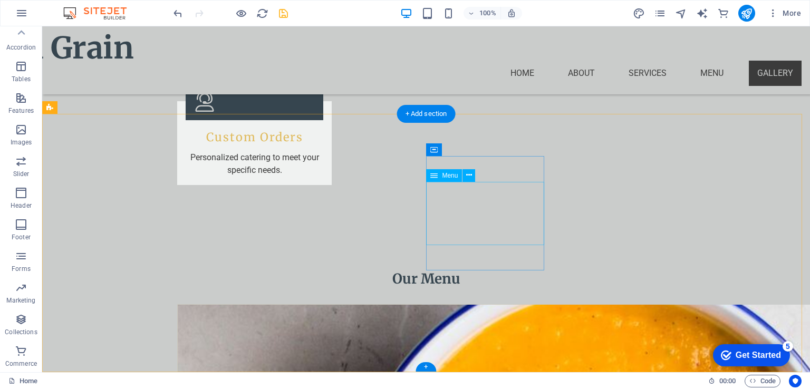
scroll to position [2550, 0]
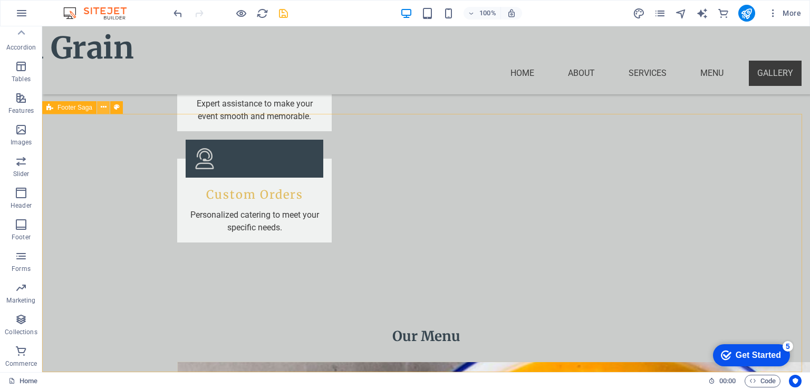
click at [107, 109] on button at bounding box center [103, 107] width 13 height 13
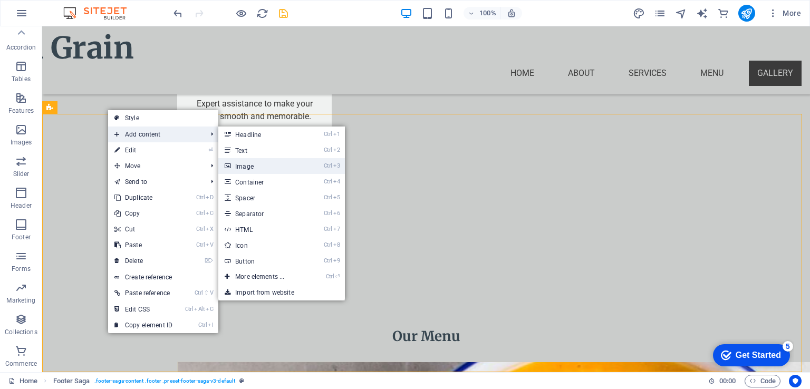
click at [239, 167] on link "Ctrl 3 Image" at bounding box center [261, 166] width 87 height 16
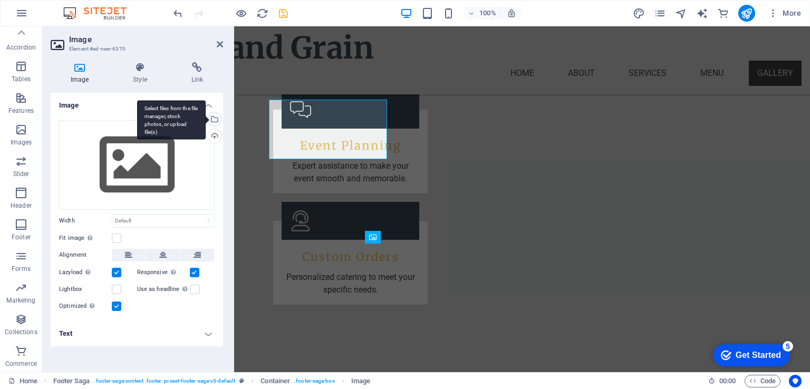
click at [206, 121] on div "Select files from the file manager, stock photos, or upload file(s)" at bounding box center [171, 120] width 69 height 40
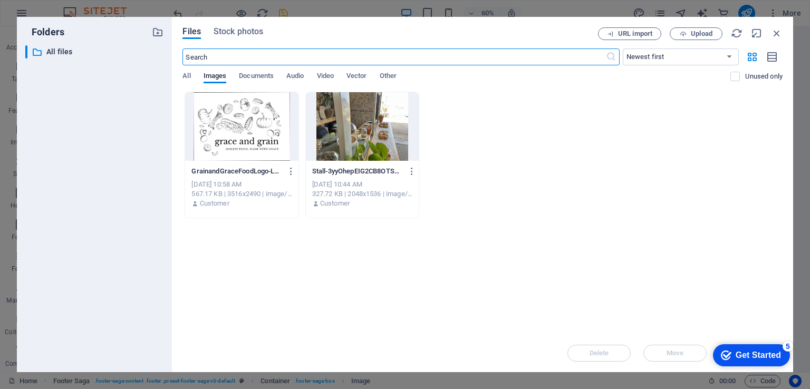
scroll to position [2392, 0]
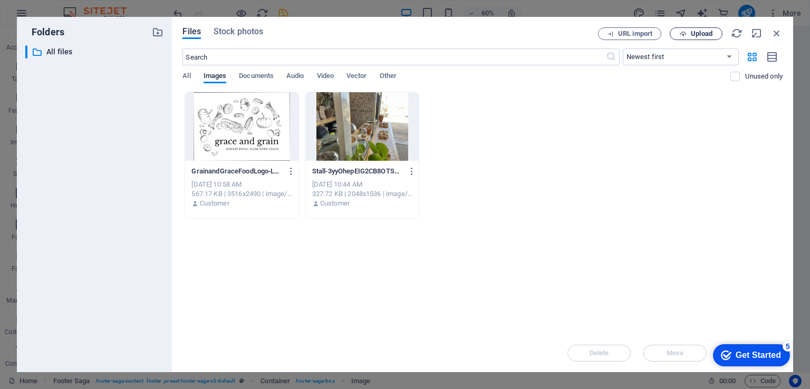
click at [693, 33] on span "Upload" at bounding box center [702, 34] width 22 height 6
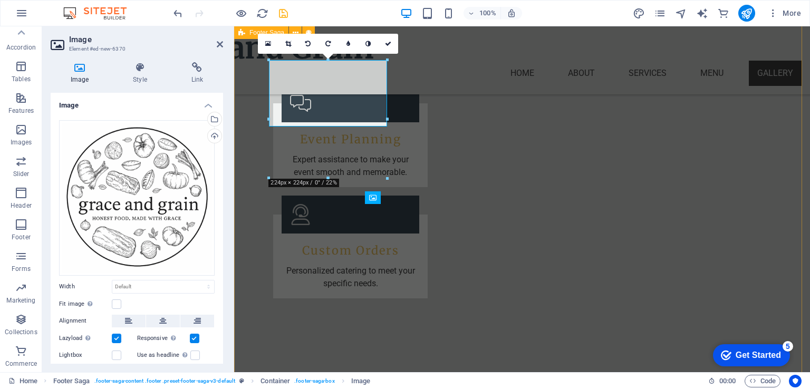
scroll to position [2502, 0]
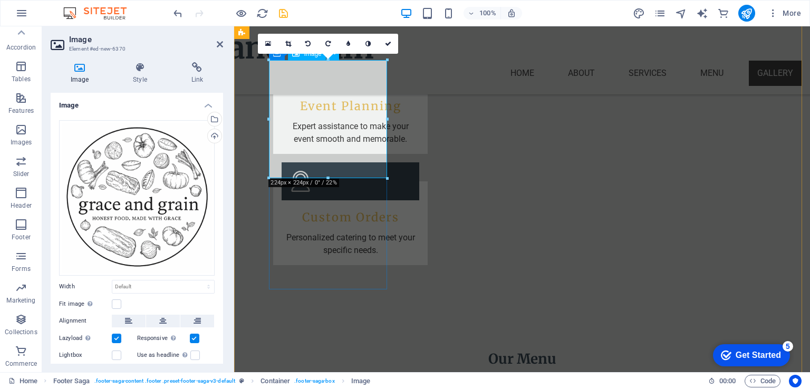
drag, startPoint x: 300, startPoint y: 152, endPoint x: 242, endPoint y: 161, distance: 58.6
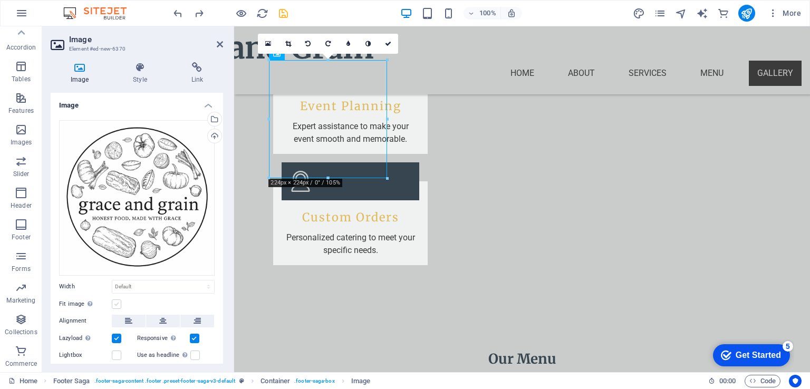
click at [120, 301] on label at bounding box center [116, 304] width 9 height 9
click at [0, 0] on input "Fit image Automatically fit image to a fixed width and height" at bounding box center [0, 0] width 0 height 0
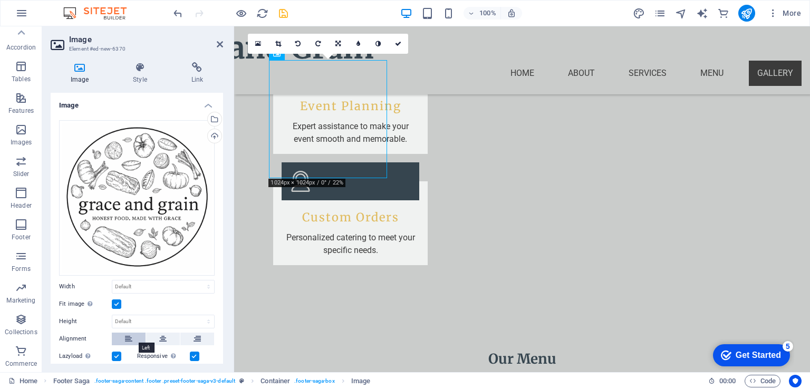
click at [131, 339] on icon at bounding box center [128, 339] width 7 height 13
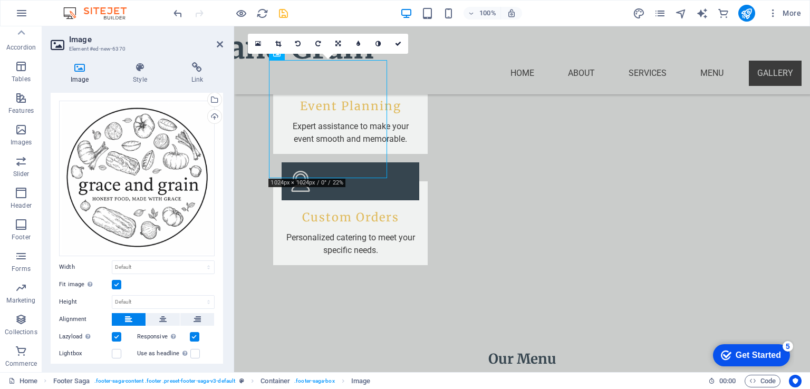
scroll to position [0, 0]
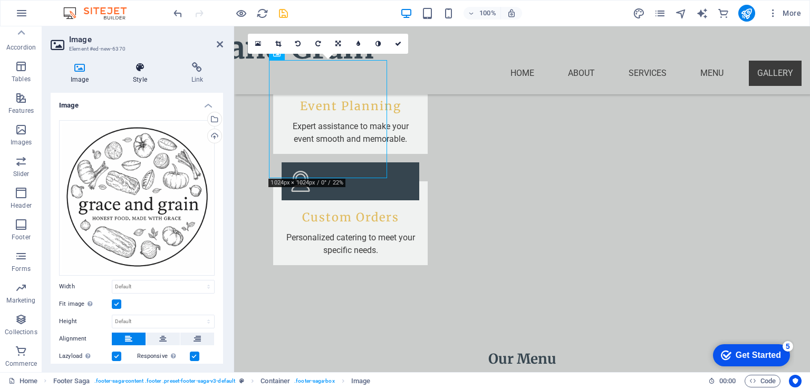
click at [142, 73] on h4 "Style" at bounding box center [142, 73] width 58 height 22
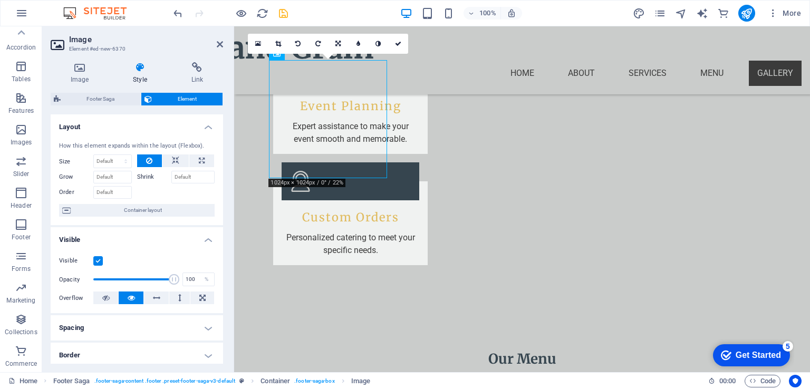
drag, startPoint x: 373, startPoint y: 165, endPoint x: 479, endPoint y: 246, distance: 133.6
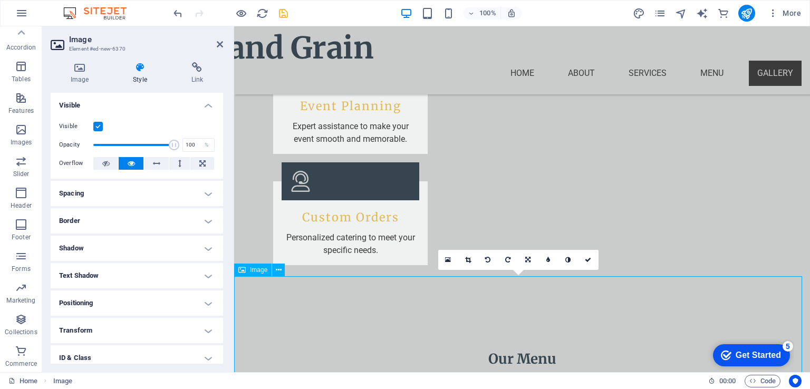
drag, startPoint x: 405, startPoint y: 311, endPoint x: 478, endPoint y: 209, distance: 125.3
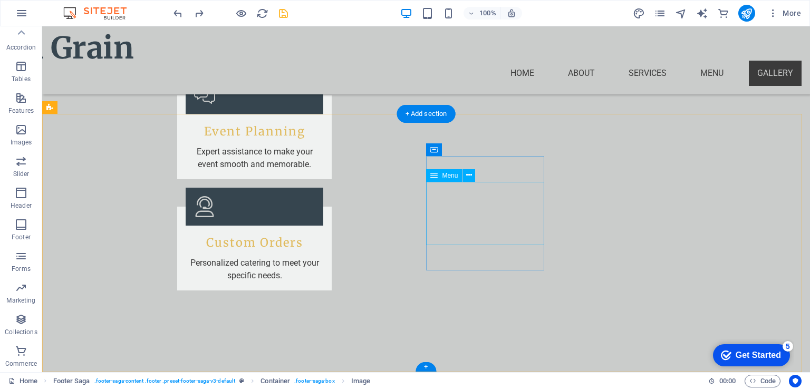
scroll to position [2550, 0]
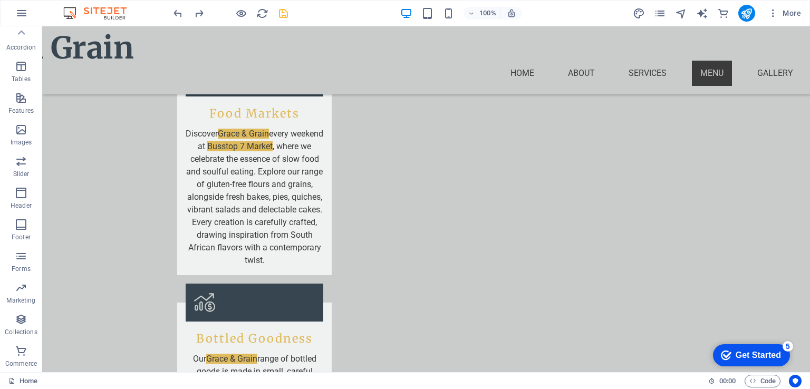
scroll to position [1786, 0]
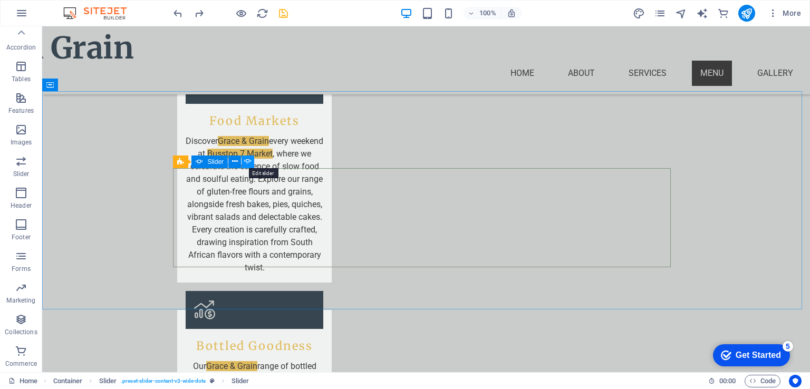
click at [246, 160] on icon at bounding box center [247, 161] width 7 height 11
select select "ms"
select select "s"
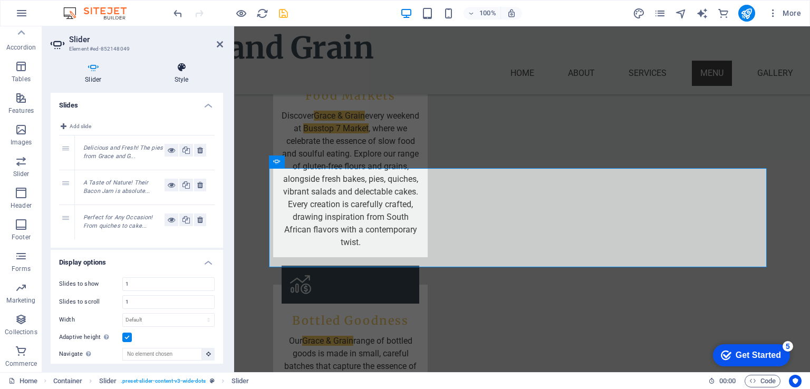
click at [187, 77] on h4 "Style" at bounding box center [181, 73] width 83 height 22
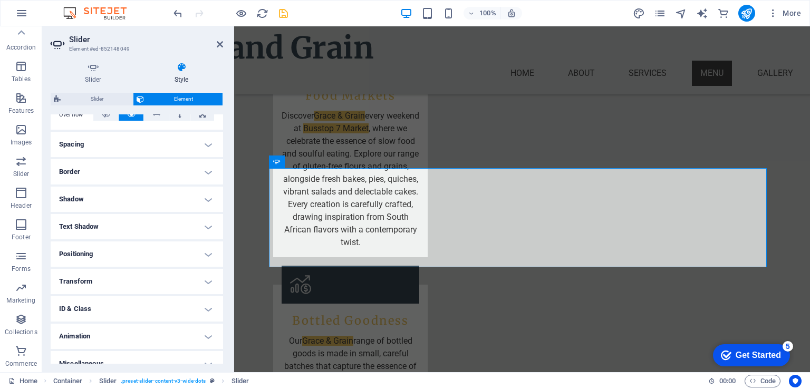
scroll to position [196, 0]
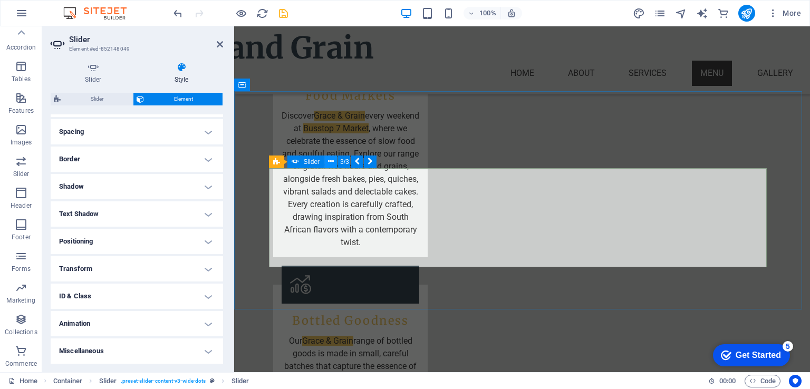
click at [332, 162] on icon at bounding box center [331, 161] width 6 height 11
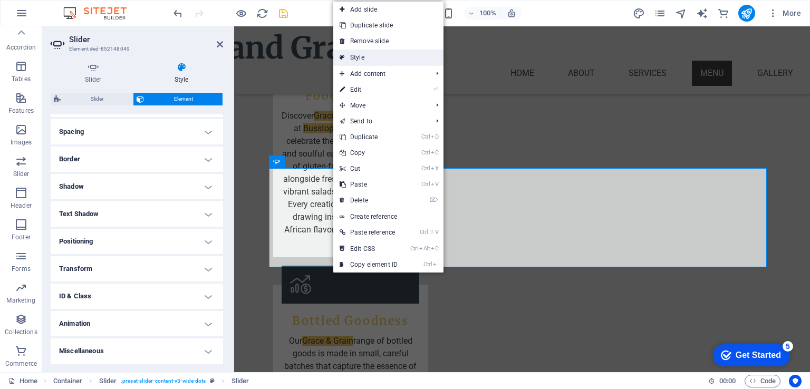
click at [390, 59] on link "Style" at bounding box center [388, 58] width 110 height 16
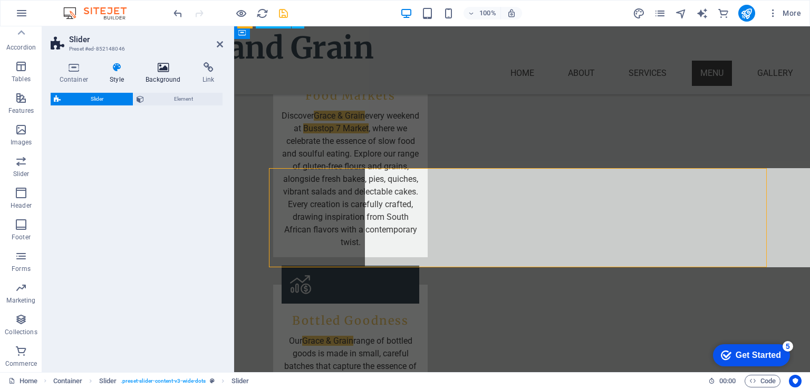
select select "rem"
select select "px"
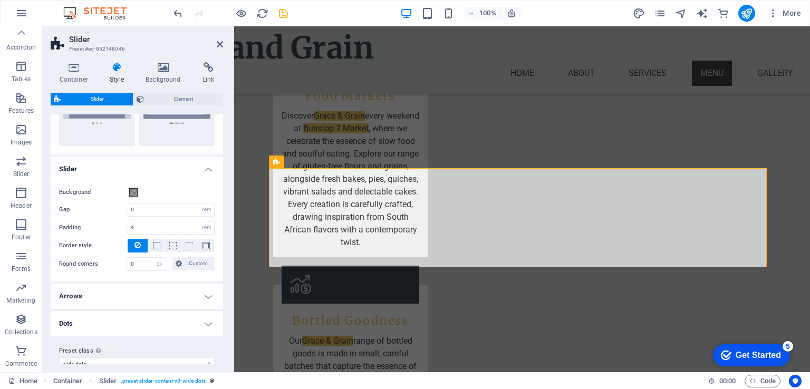
scroll to position [153, 0]
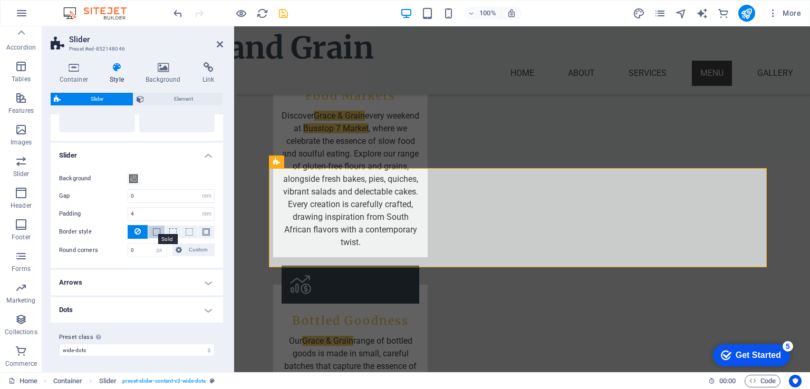
click at [157, 231] on span at bounding box center [156, 231] width 7 height 7
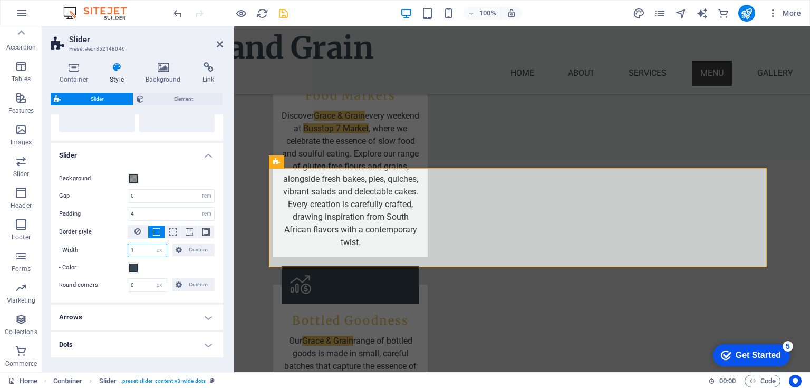
drag, startPoint x: 145, startPoint y: 249, endPoint x: 122, endPoint y: 249, distance: 22.2
click at [122, 249] on div "- Width 1 px rem % vh vw Custom Custom" at bounding box center [137, 251] width 156 height 14
type input "10"
click at [134, 268] on span at bounding box center [133, 268] width 8 height 8
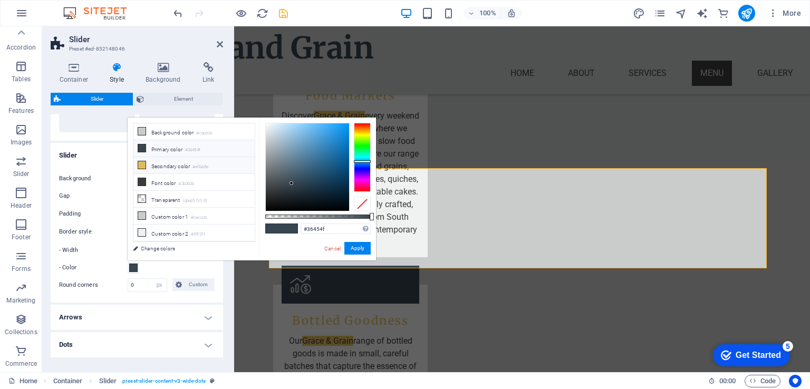
click at [162, 165] on li "Secondary color #e0bb5e" at bounding box center [193, 165] width 121 height 17
type input "#e0bb5e"
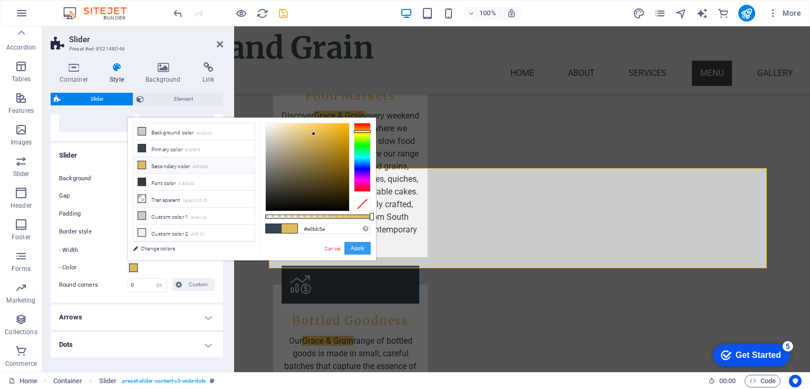
click at [356, 249] on button "Apply" at bounding box center [357, 248] width 26 height 13
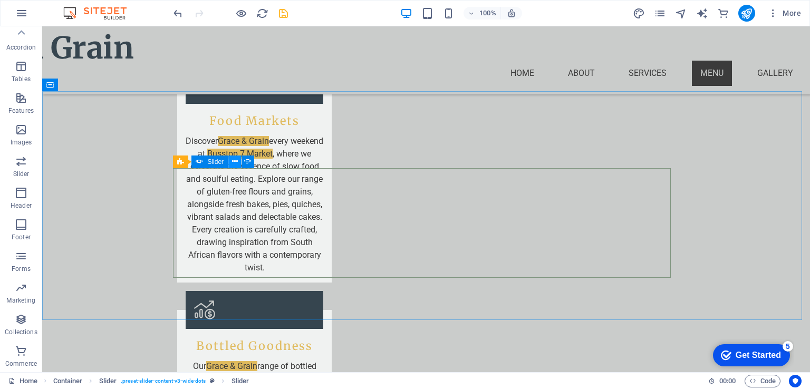
click at [236, 162] on icon at bounding box center [235, 161] width 6 height 11
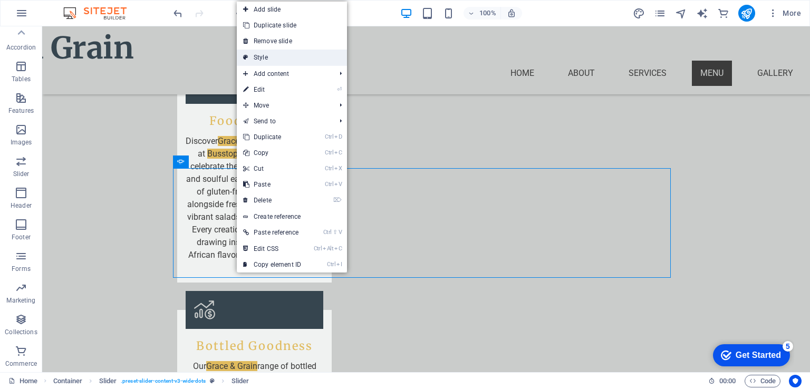
click at [309, 60] on link "Style" at bounding box center [292, 58] width 110 height 16
select select "rem"
select select "px"
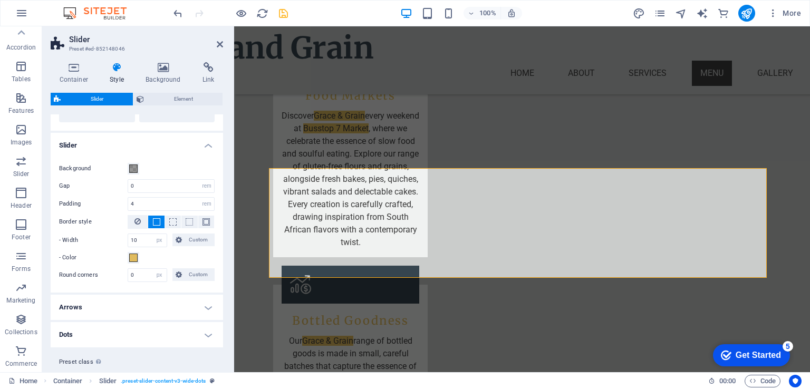
scroll to position [158, 0]
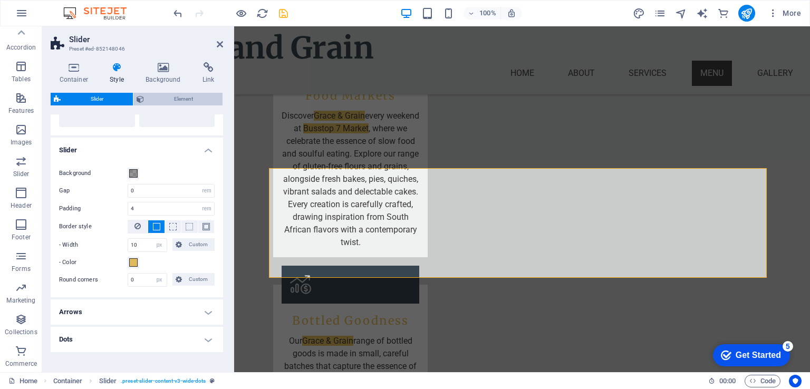
click at [180, 97] on span "Element" at bounding box center [183, 99] width 72 height 13
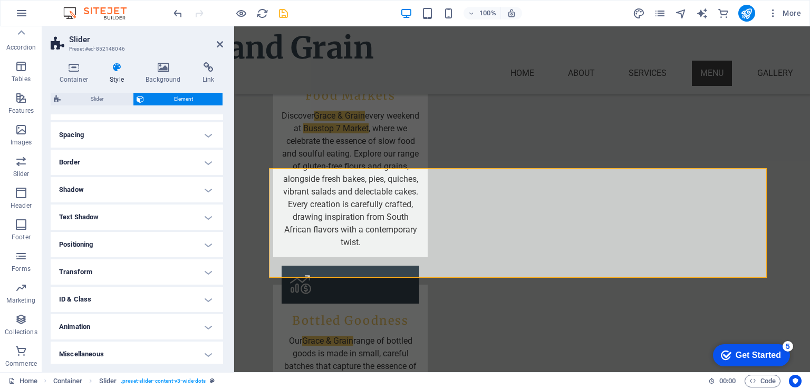
scroll to position [196, 0]
click at [197, 351] on h4 "Miscellaneous" at bounding box center [137, 351] width 172 height 25
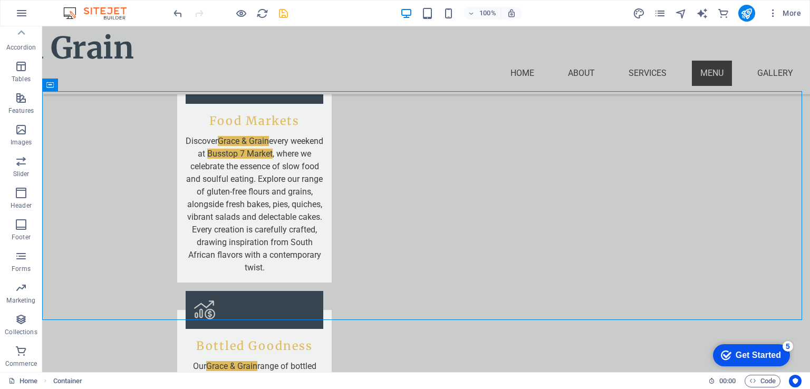
click at [283, 12] on icon "save" at bounding box center [283, 13] width 12 height 12
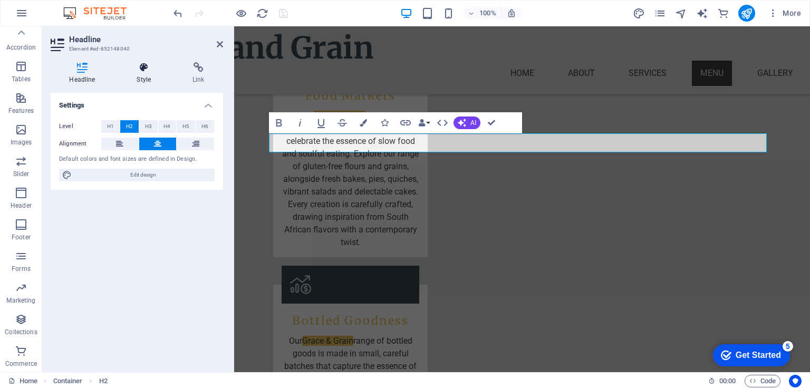
click at [145, 76] on h4 "Style" at bounding box center [146, 73] width 56 height 22
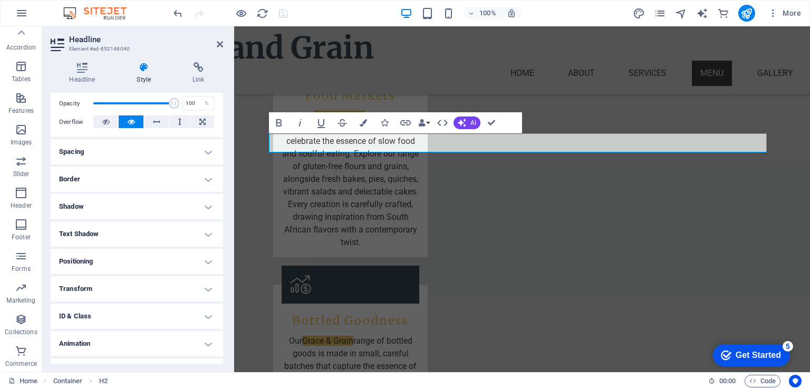
scroll to position [174, 0]
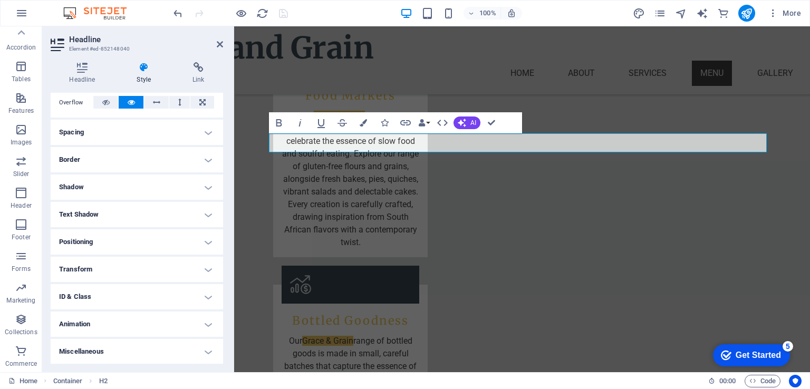
click at [206, 268] on h4 "Transform" at bounding box center [137, 269] width 172 height 25
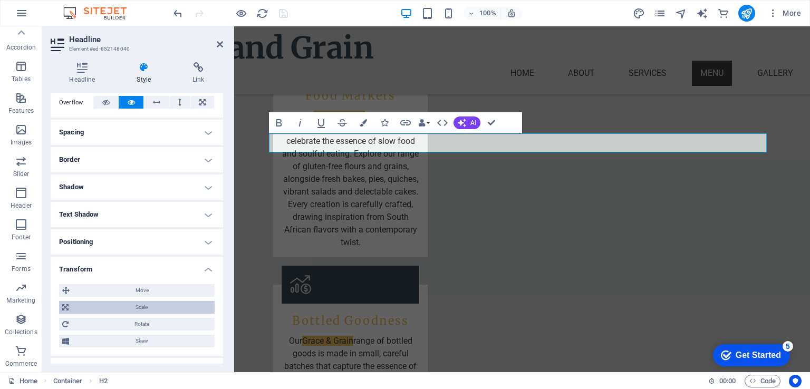
click at [167, 303] on span "Scale" at bounding box center [142, 307] width 140 height 13
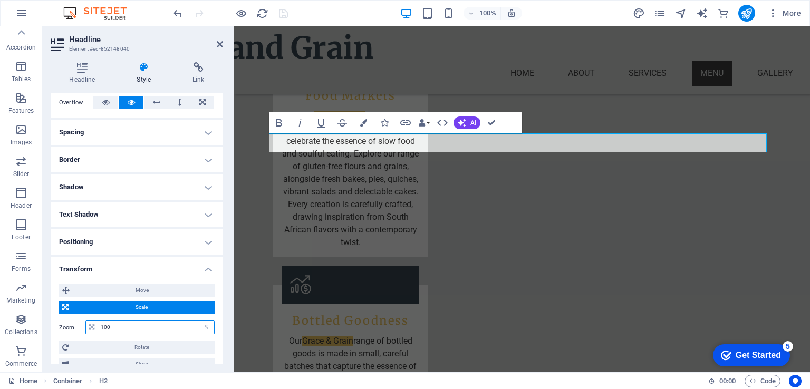
drag, startPoint x: 112, startPoint y: 328, endPoint x: 99, endPoint y: 330, distance: 12.9
click at [99, 330] on input "100" at bounding box center [156, 327] width 116 height 13
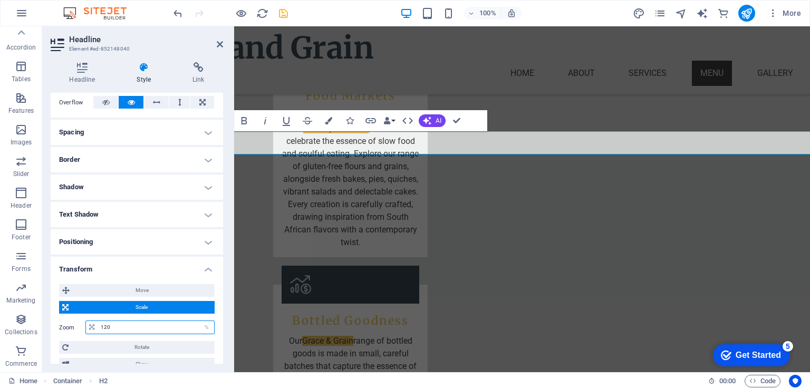
click at [99, 330] on input "120" at bounding box center [156, 327] width 116 height 13
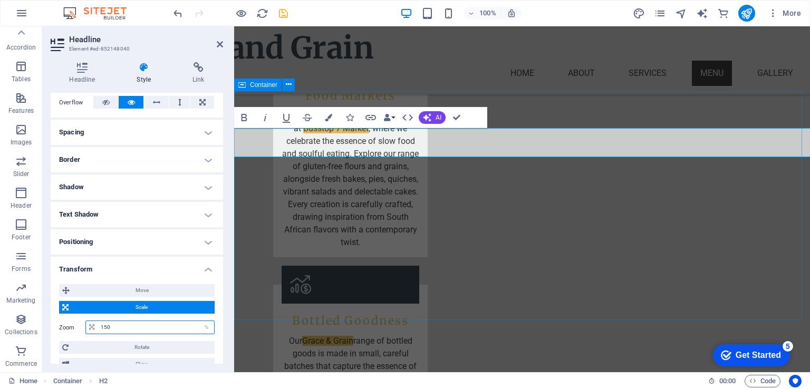
type input "150"
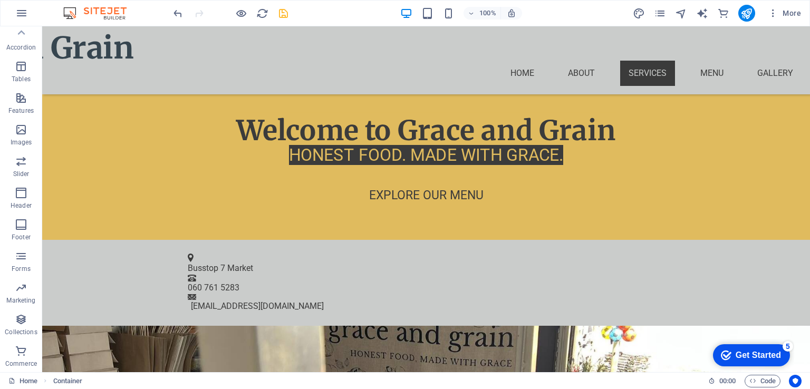
scroll to position [582, 0]
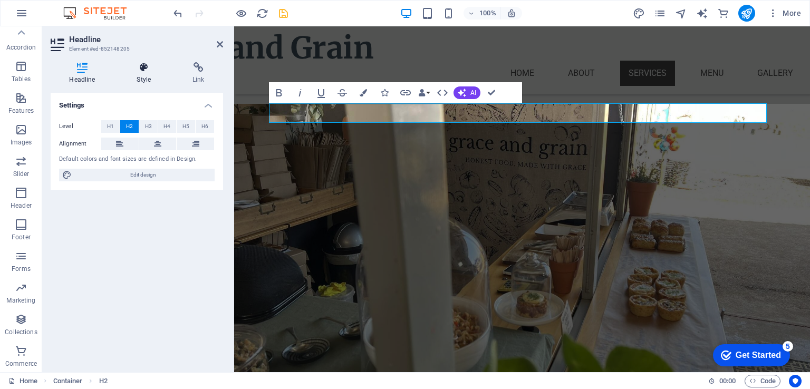
click at [141, 69] on icon at bounding box center [144, 67] width 52 height 11
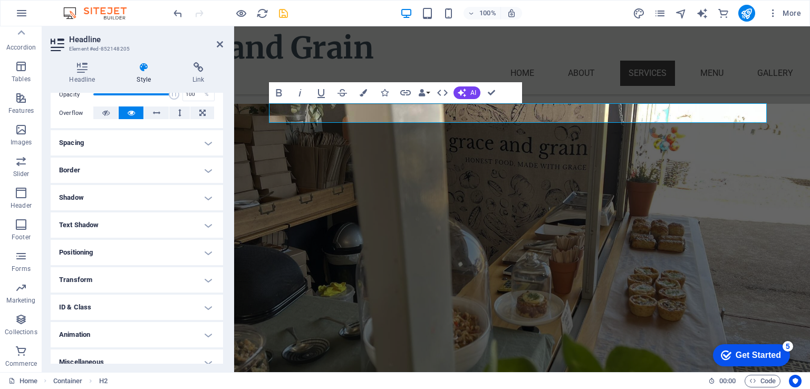
scroll to position [174, 0]
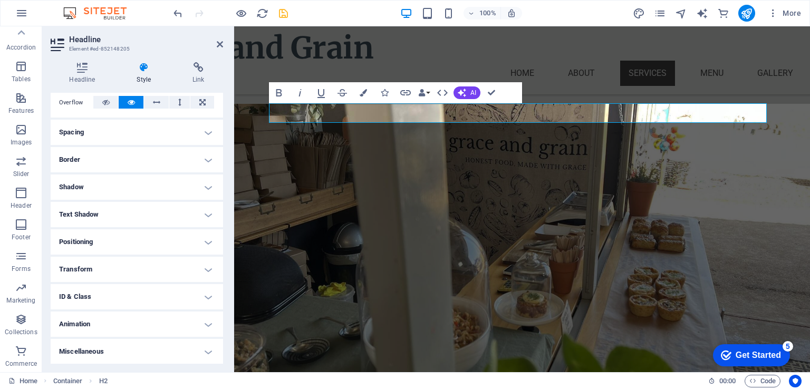
click at [205, 268] on h4 "Transform" at bounding box center [137, 269] width 172 height 25
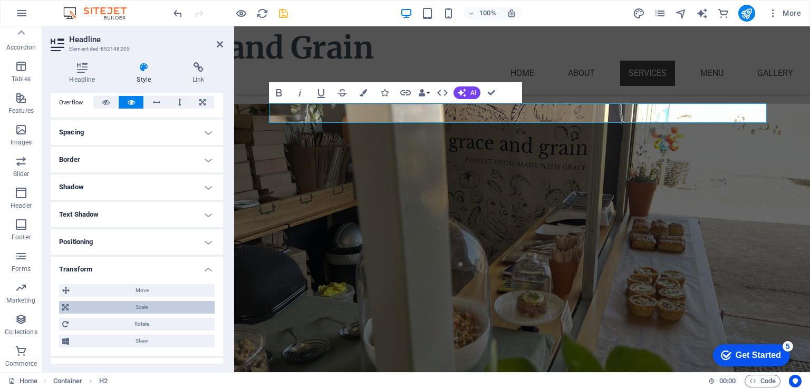
click at [156, 309] on span "Scale" at bounding box center [142, 307] width 140 height 13
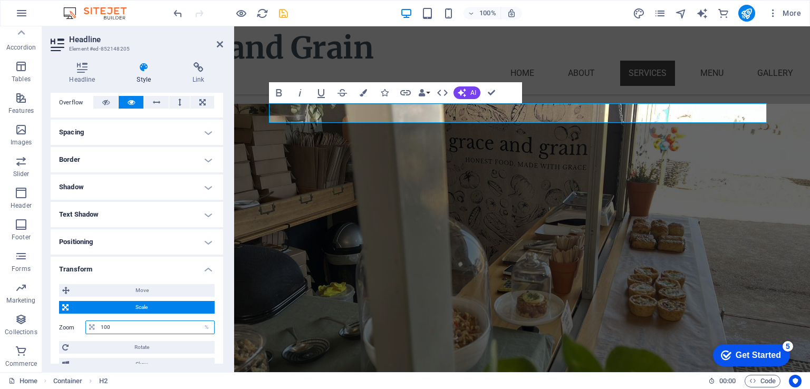
click at [126, 328] on input "100" at bounding box center [156, 327] width 116 height 13
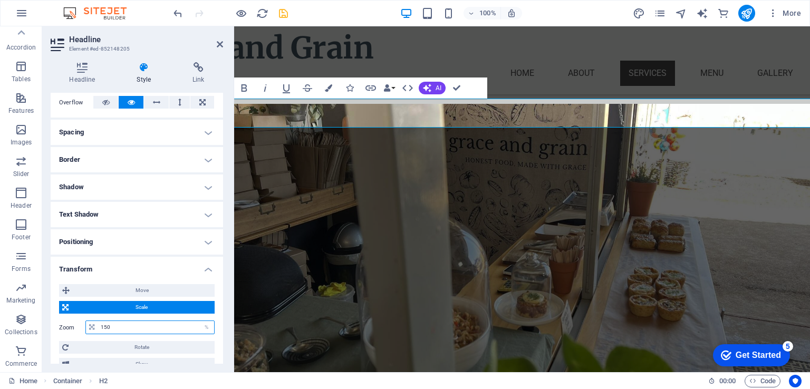
type input "150"
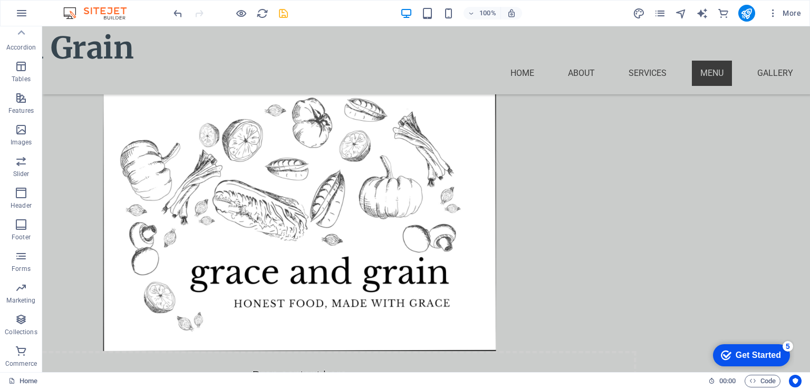
scroll to position [1164, 0]
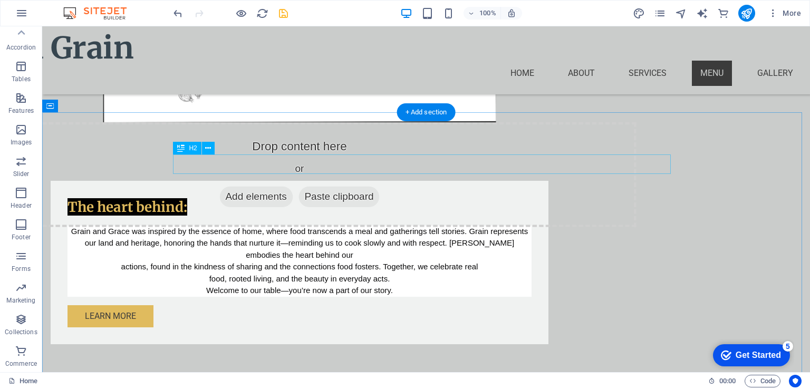
drag, startPoint x: 420, startPoint y: 165, endPoint x: 228, endPoint y: 165, distance: 192.0
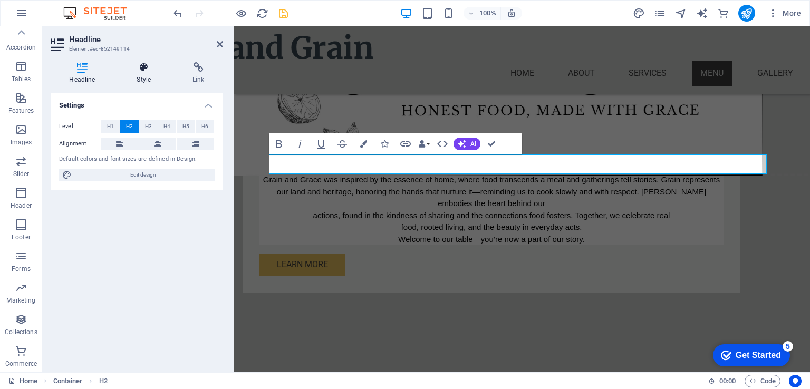
click at [139, 75] on h4 "Style" at bounding box center [146, 73] width 56 height 22
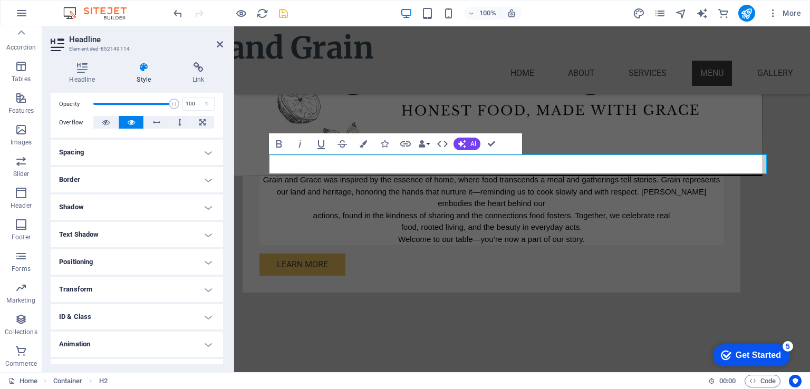
scroll to position [174, 0]
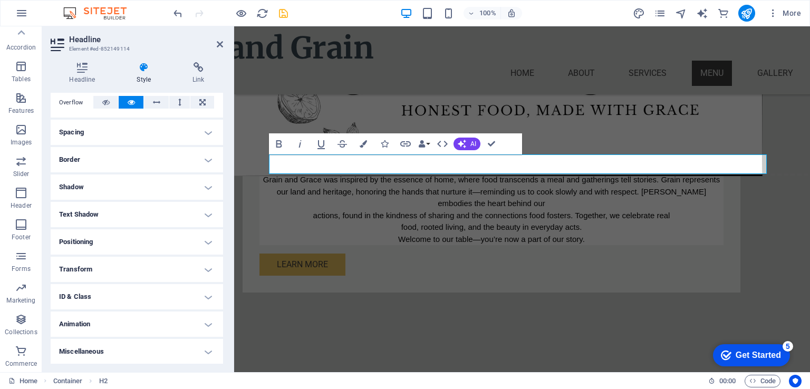
click at [207, 269] on h4 "Transform" at bounding box center [137, 269] width 172 height 25
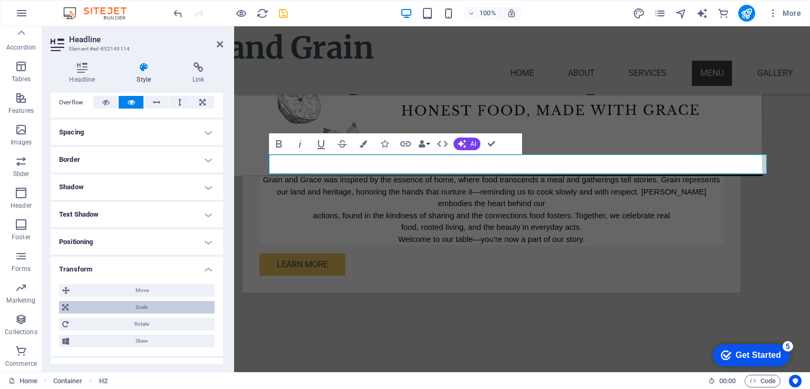
click at [158, 306] on span "Scale" at bounding box center [142, 307] width 140 height 13
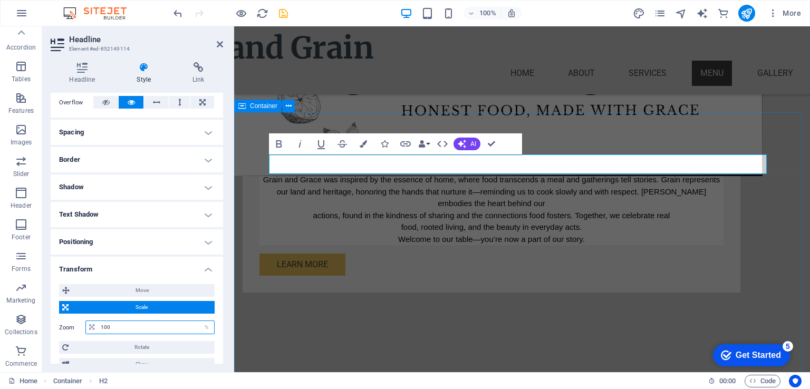
click at [121, 327] on input "100" at bounding box center [156, 327] width 116 height 13
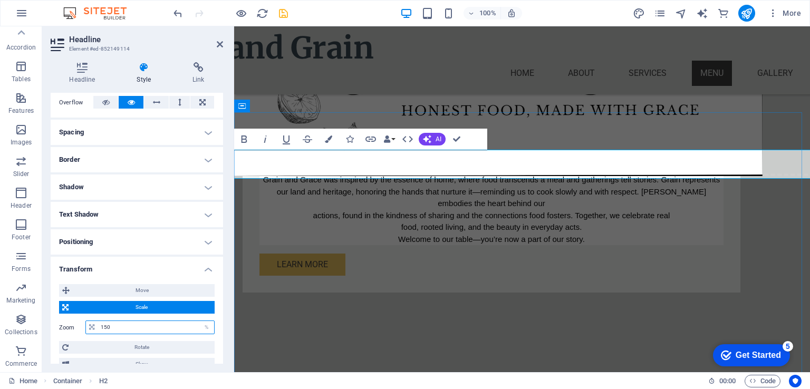
type input "150"
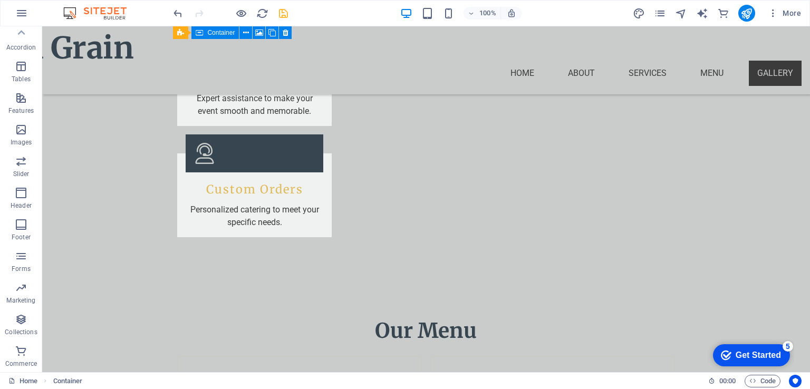
scroll to position [2560, 0]
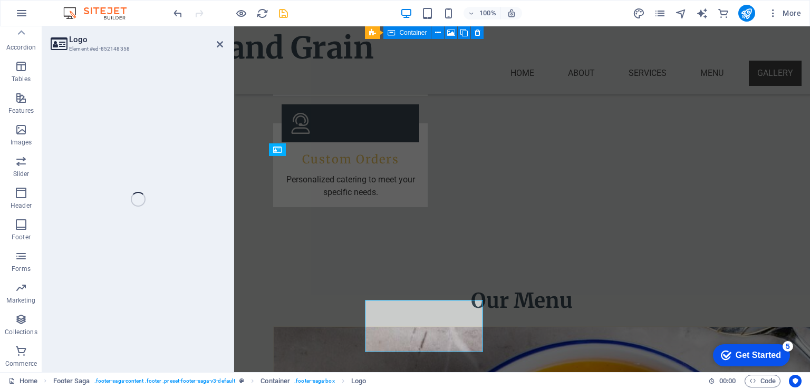
scroll to position [2416, 0]
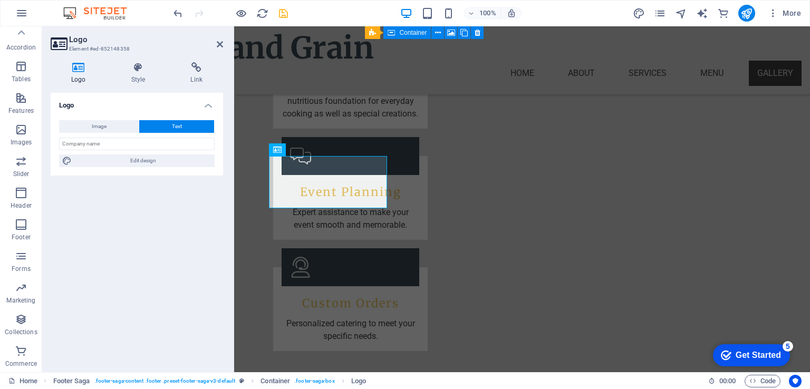
click at [140, 76] on h4 "Style" at bounding box center [141, 73] width 60 height 22
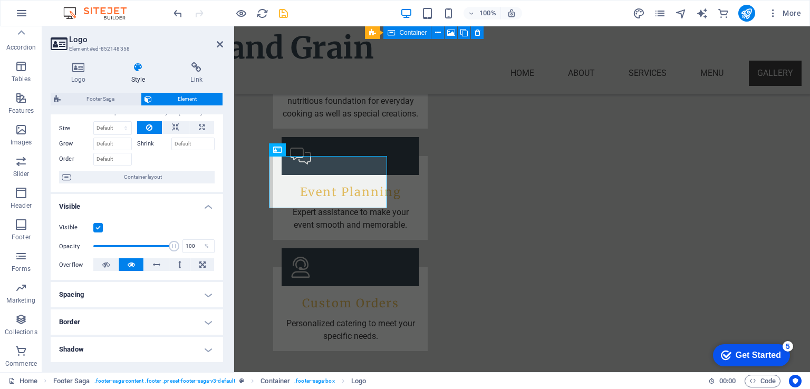
scroll to position [0, 0]
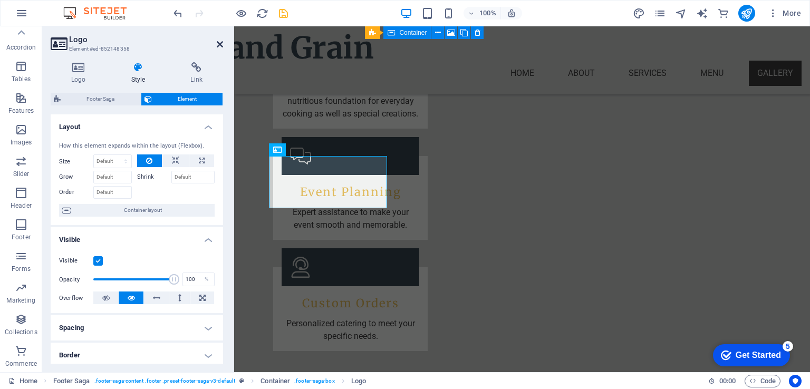
click at [219, 45] on icon at bounding box center [220, 44] width 6 height 8
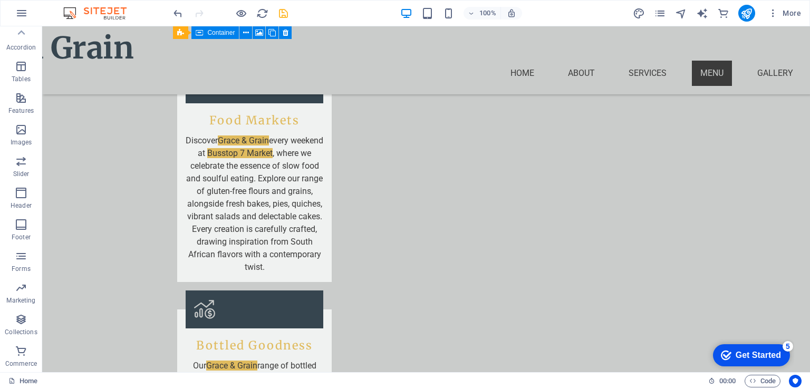
scroll to position [1787, 0]
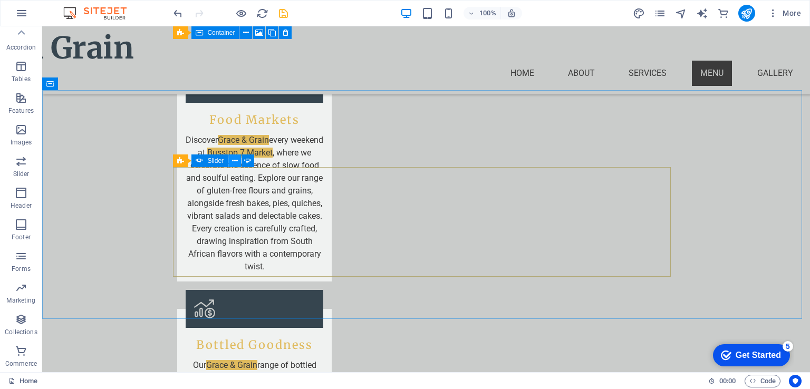
click at [236, 161] on icon at bounding box center [235, 161] width 6 height 11
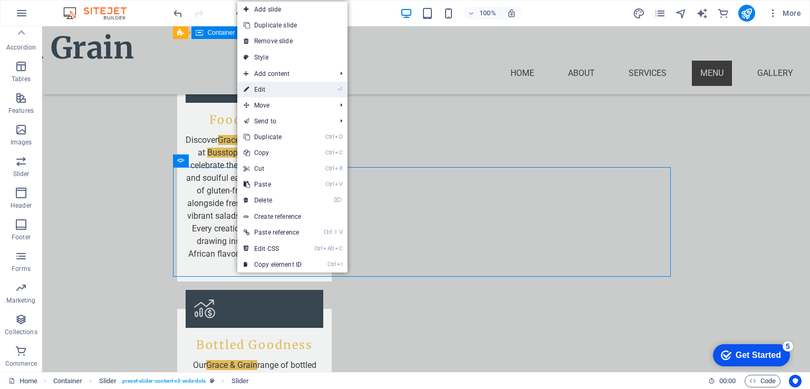
click at [300, 91] on link "⏎ Edit" at bounding box center [272, 90] width 71 height 16
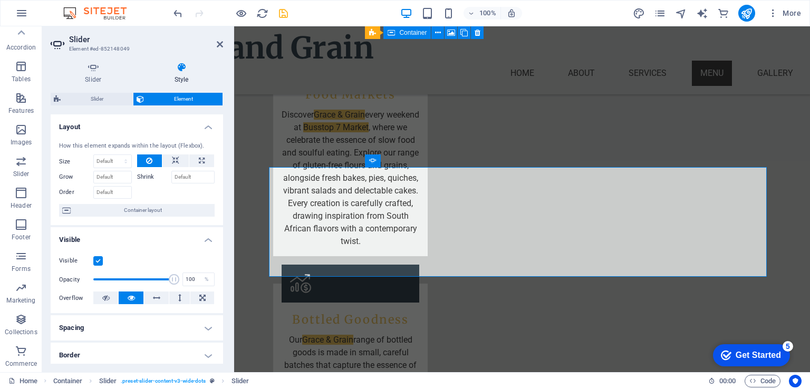
drag, startPoint x: 220, startPoint y: 157, endPoint x: 220, endPoint y: 186, distance: 29.0
click at [220, 186] on div "How this element expands within the layout (Flexbox). Size Default auto px % 1/…" at bounding box center [137, 179] width 172 height 92
drag, startPoint x: 220, startPoint y: 193, endPoint x: 223, endPoint y: 209, distance: 17.1
click at [223, 209] on div "Slider Style Slides Add slide 1 Delicious and Fresh! The pies from Grace and G.…" at bounding box center [136, 213] width 189 height 319
drag, startPoint x: 223, startPoint y: 209, endPoint x: 221, endPoint y: 249, distance: 40.1
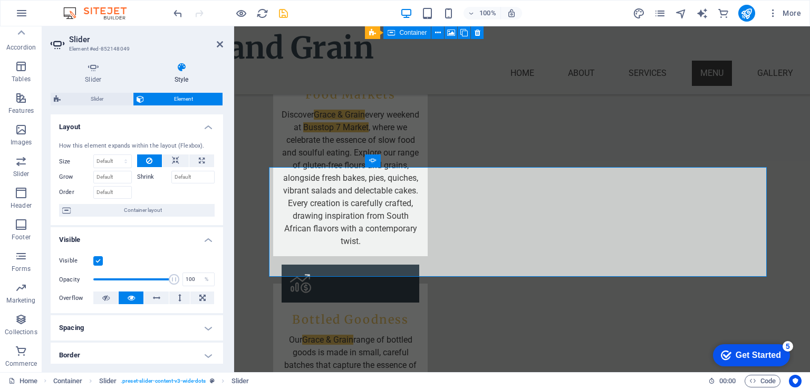
click at [221, 249] on div "Slider Style Slides Add slide 1 Delicious and Fresh! The pies from Grace and G.…" at bounding box center [136, 213] width 189 height 319
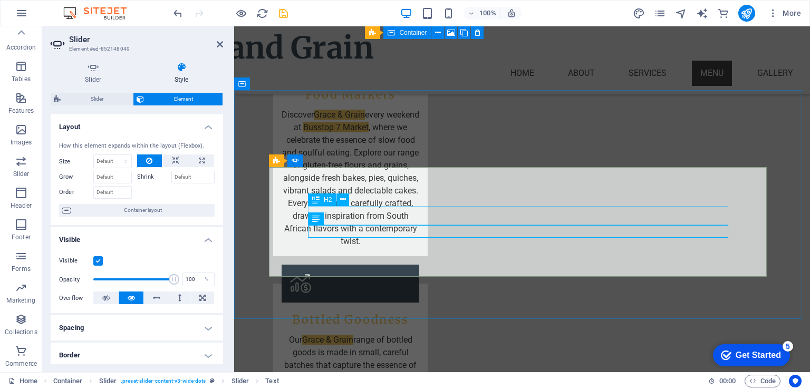
click at [343, 200] on icon at bounding box center [343, 199] width 6 height 11
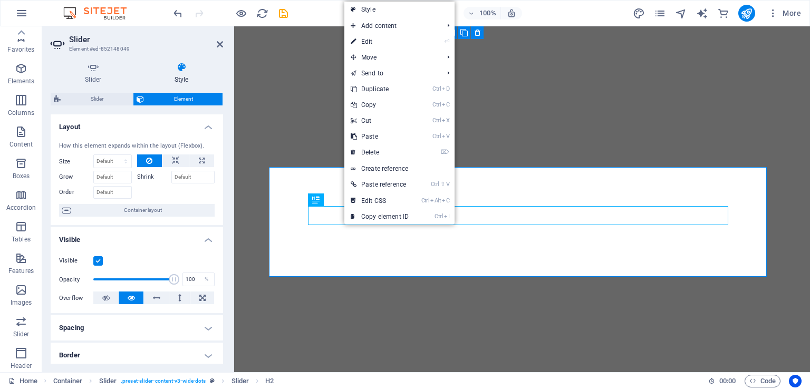
click at [399, 42] on link "⏎ Edit" at bounding box center [379, 42] width 71 height 16
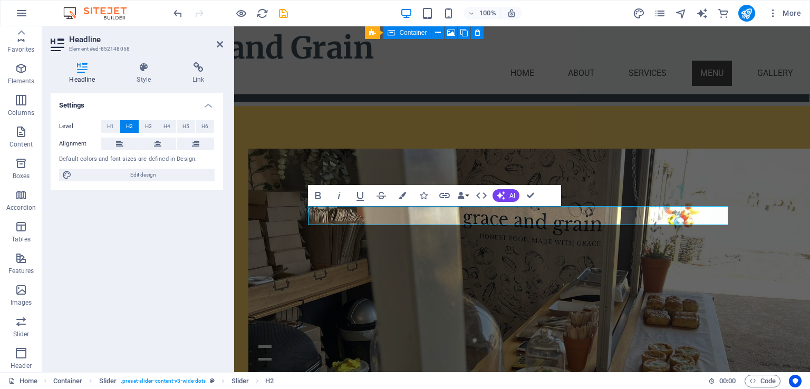
click at [401, 195] on icon "button" at bounding box center [402, 195] width 7 height 7
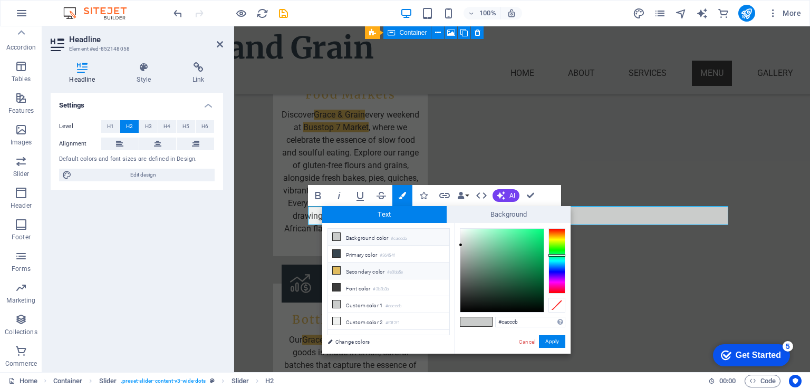
scroll to position [1787, 0]
click at [357, 288] on li "Font color #3b3b3b" at bounding box center [388, 288] width 121 height 17
type input "#3b3b3b"
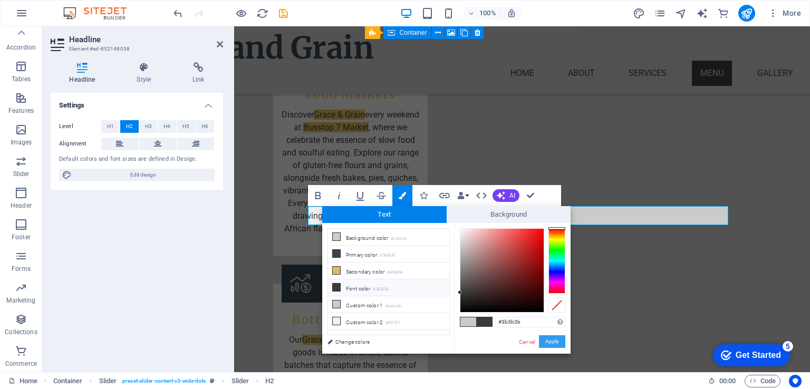
click at [550, 340] on button "Apply" at bounding box center [552, 341] width 26 height 13
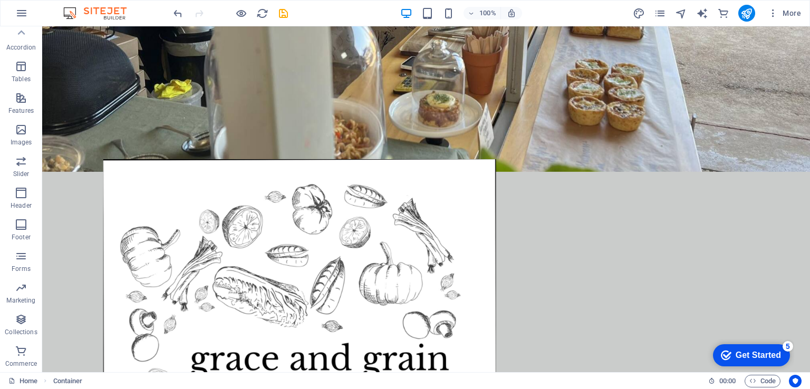
scroll to position [0, 0]
